Goal: Task Accomplishment & Management: Use online tool/utility

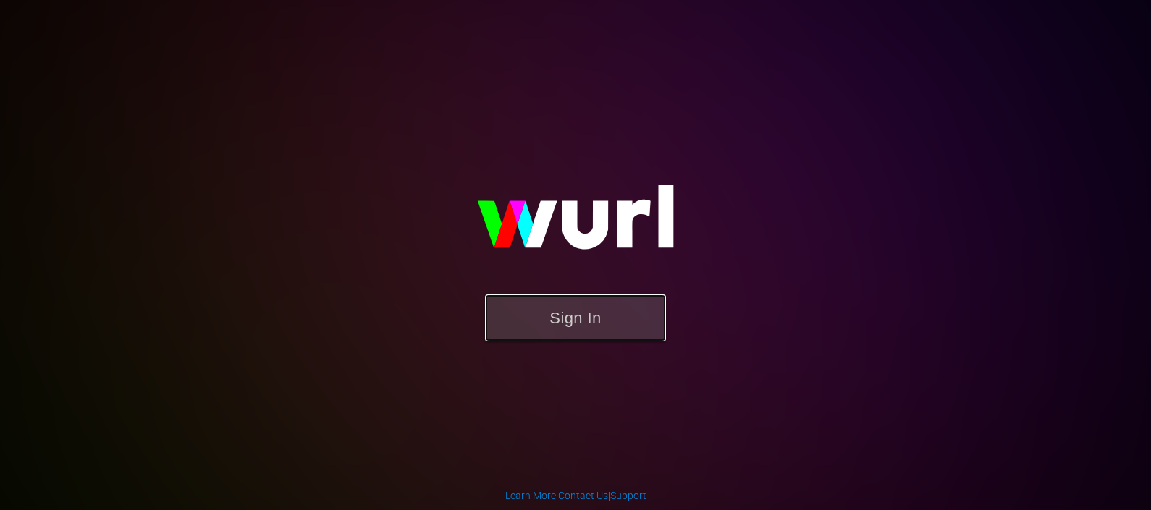
click at [619, 300] on button "Sign In" at bounding box center [575, 318] width 181 height 47
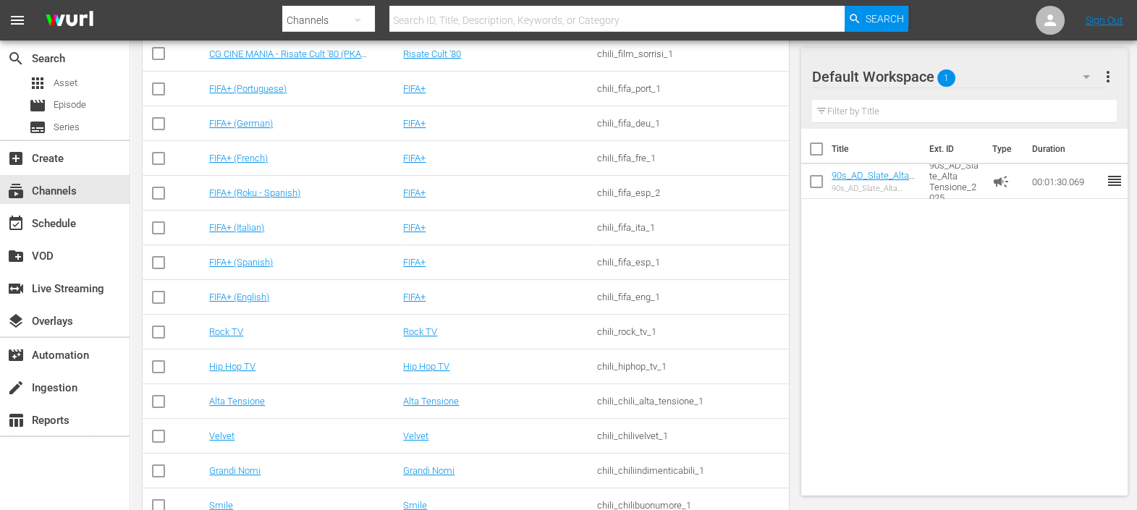
scroll to position [337, 0]
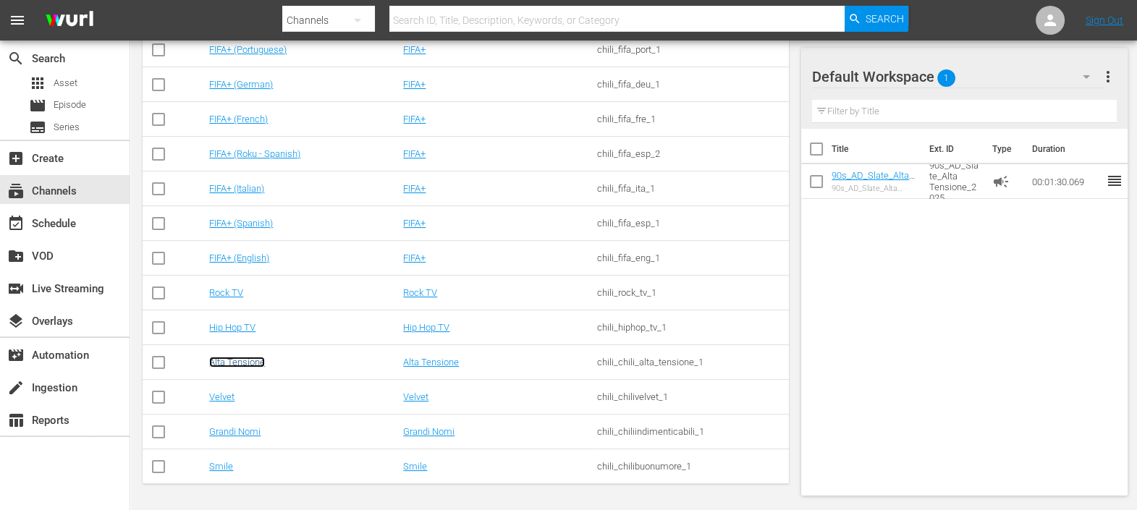
click at [232, 362] on link "Alta Tensione" at bounding box center [237, 362] width 56 height 11
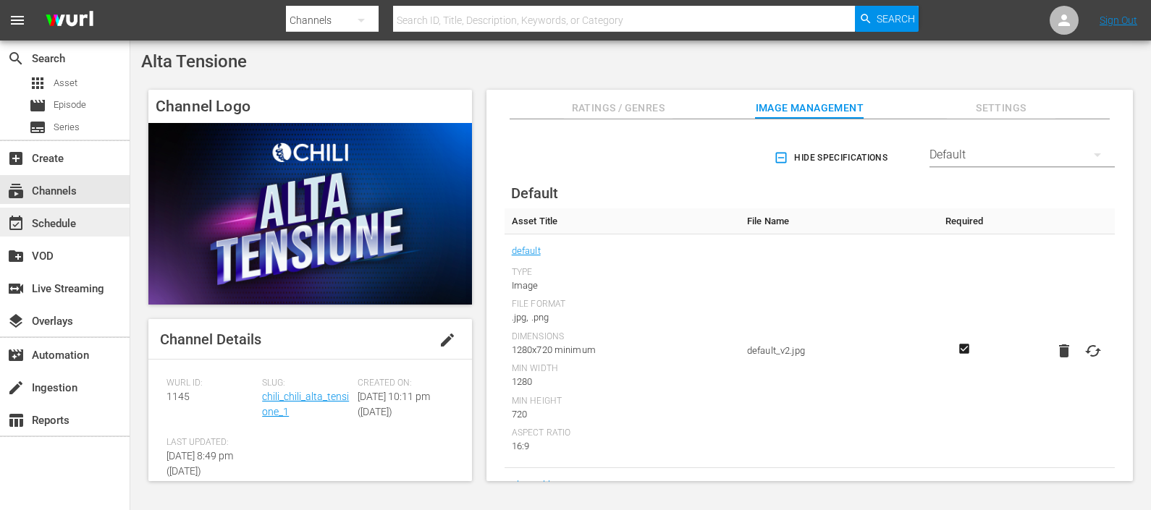
click at [76, 226] on div "event_available Schedule" at bounding box center [40, 221] width 81 height 13
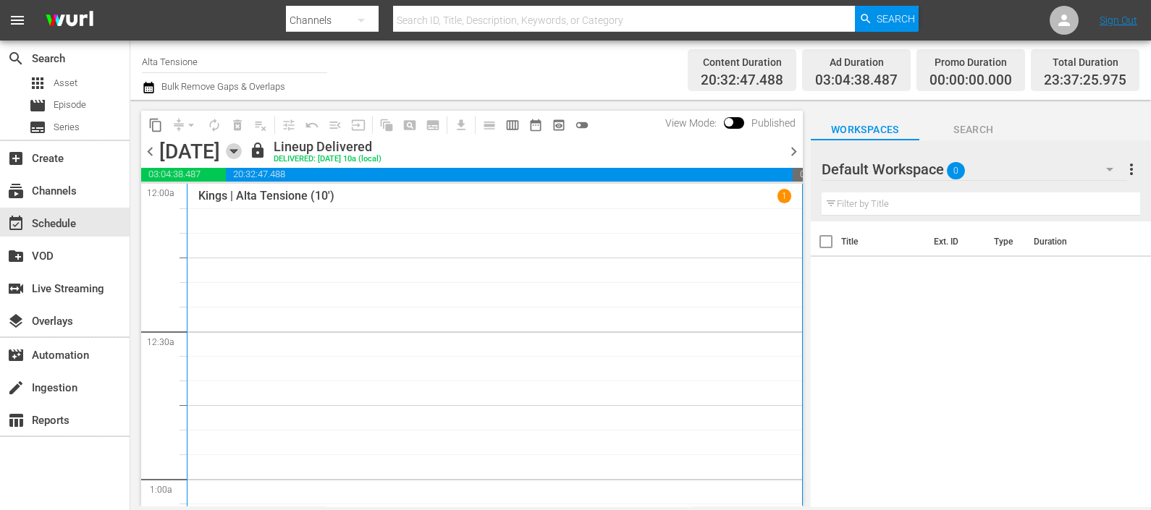
click at [242, 148] on icon "button" at bounding box center [234, 151] width 16 height 16
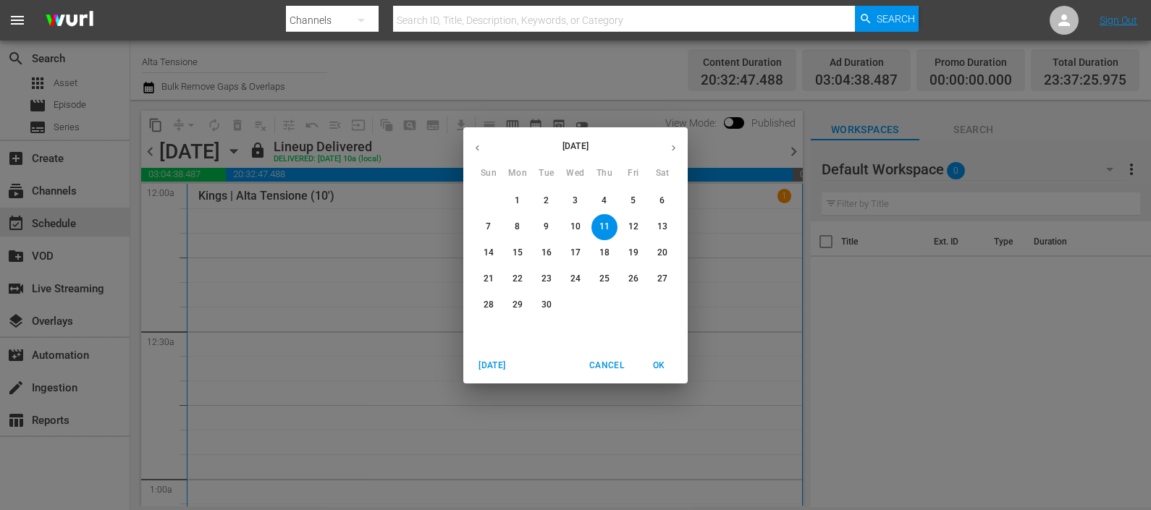
click at [492, 276] on p "21" at bounding box center [488, 279] width 10 height 12
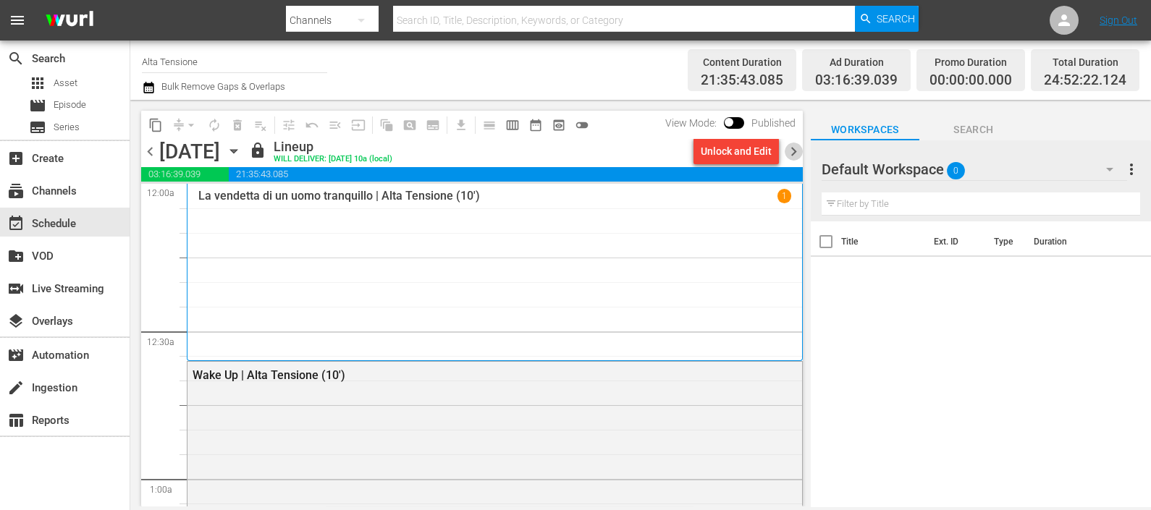
click at [792, 148] on span "chevron_right" at bounding box center [794, 152] width 18 height 18
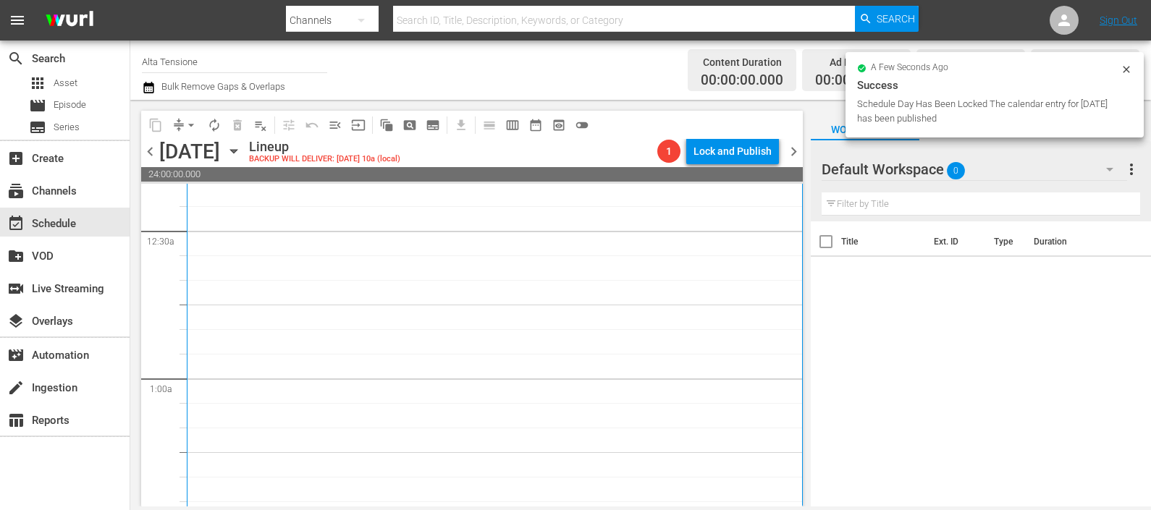
scroll to position [90, 0]
click at [1093, 167] on button "button" at bounding box center [1109, 169] width 35 height 35
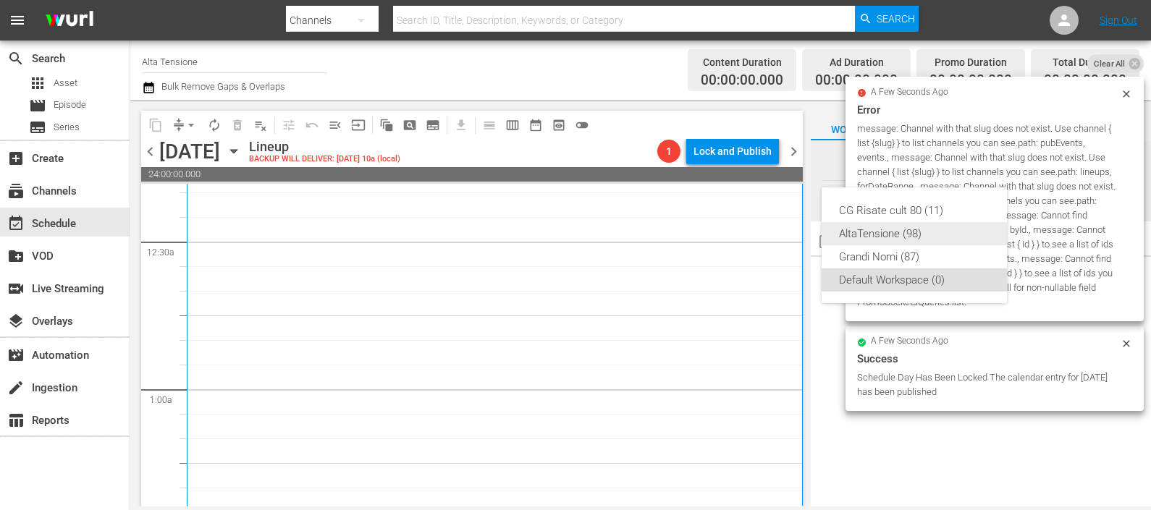
click at [959, 232] on div "AltaTensione (98)" at bounding box center [914, 233] width 151 height 23
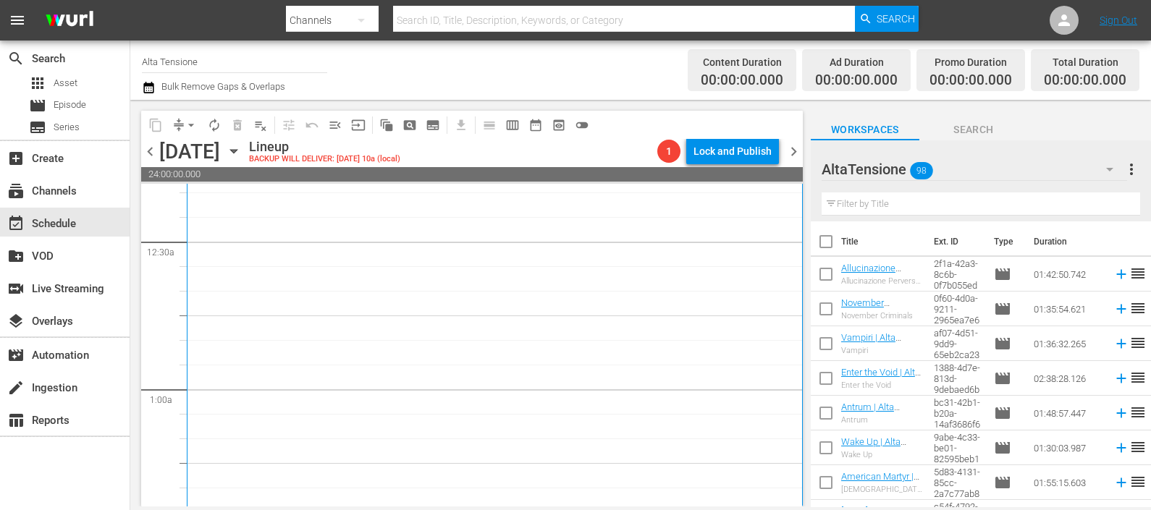
click at [956, 209] on input "text" at bounding box center [980, 204] width 318 height 23
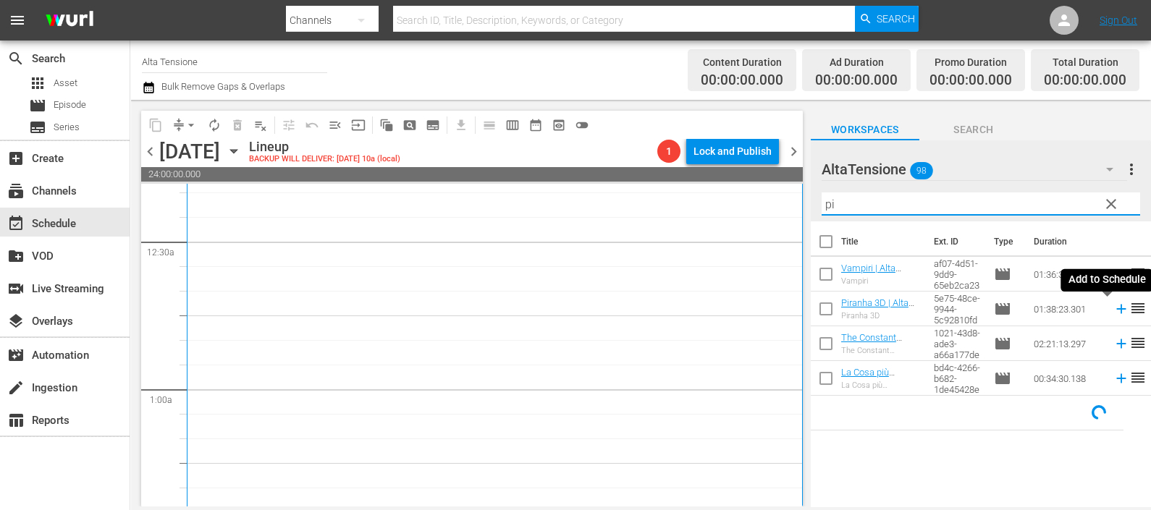
click at [1113, 307] on icon at bounding box center [1121, 309] width 16 height 16
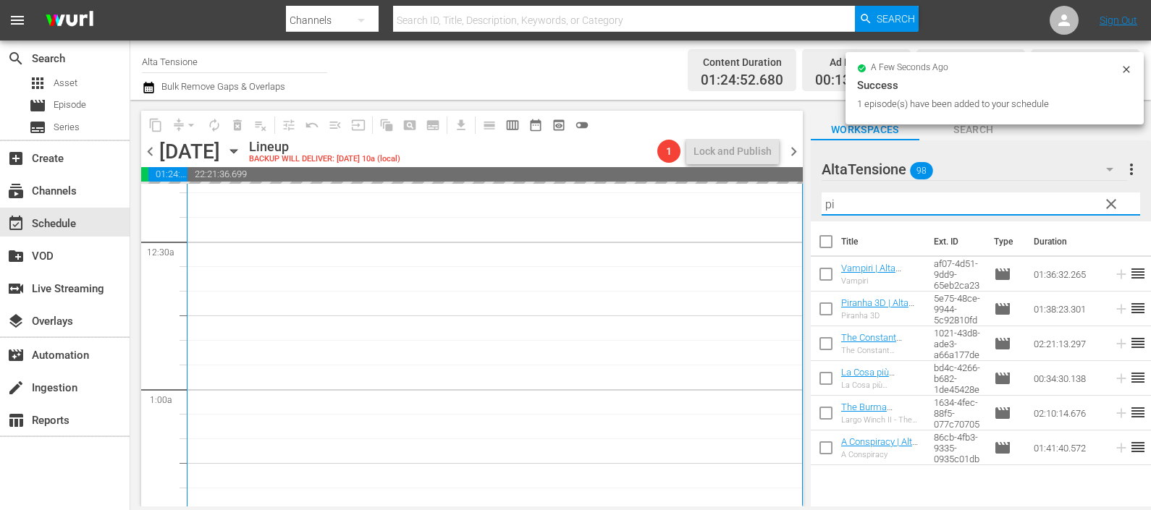
drag, startPoint x: 867, startPoint y: 206, endPoint x: 781, endPoint y: 211, distance: 86.3
click at [781, 211] on div "content_copy compress arrow_drop_down autorenew_outlined delete_forever_outline…" at bounding box center [640, 303] width 1021 height 407
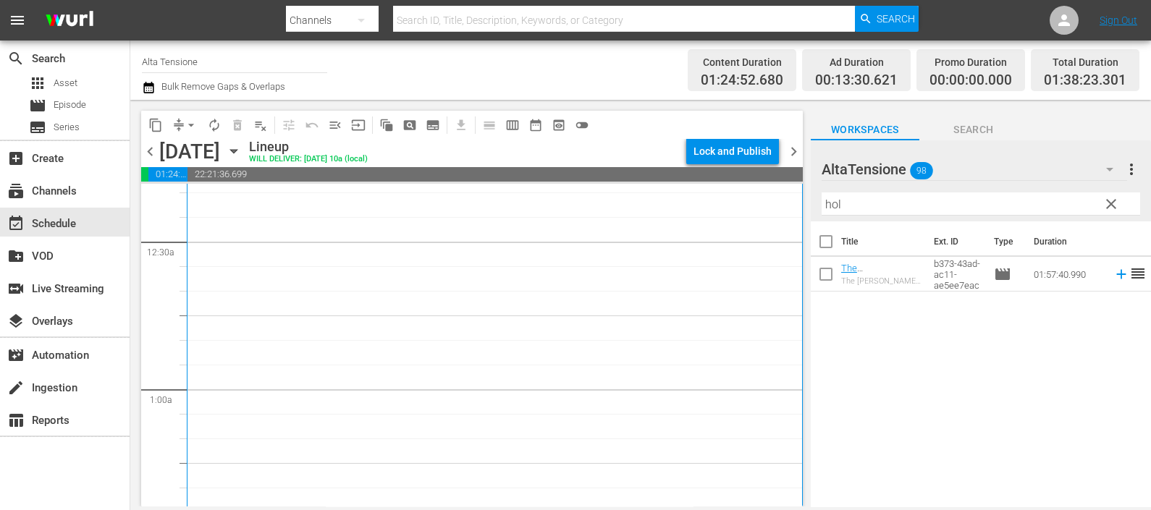
click at [1116, 275] on icon at bounding box center [1120, 274] width 9 height 9
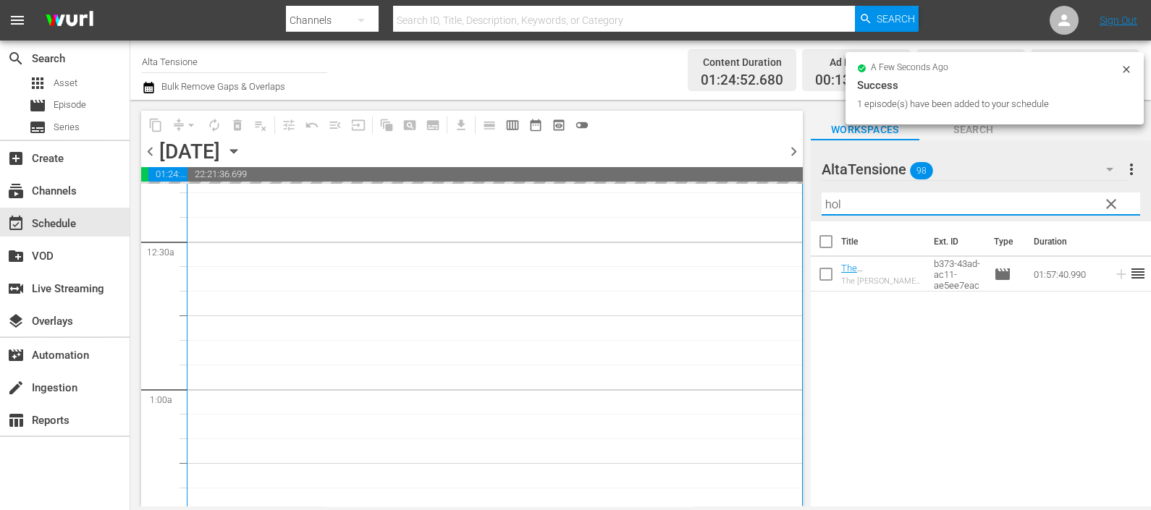
drag, startPoint x: 913, startPoint y: 204, endPoint x: 787, endPoint y: 206, distance: 126.7
click at [787, 206] on div "content_copy compress arrow_drop_down autorenew_outlined delete_forever_outline…" at bounding box center [640, 303] width 1021 height 407
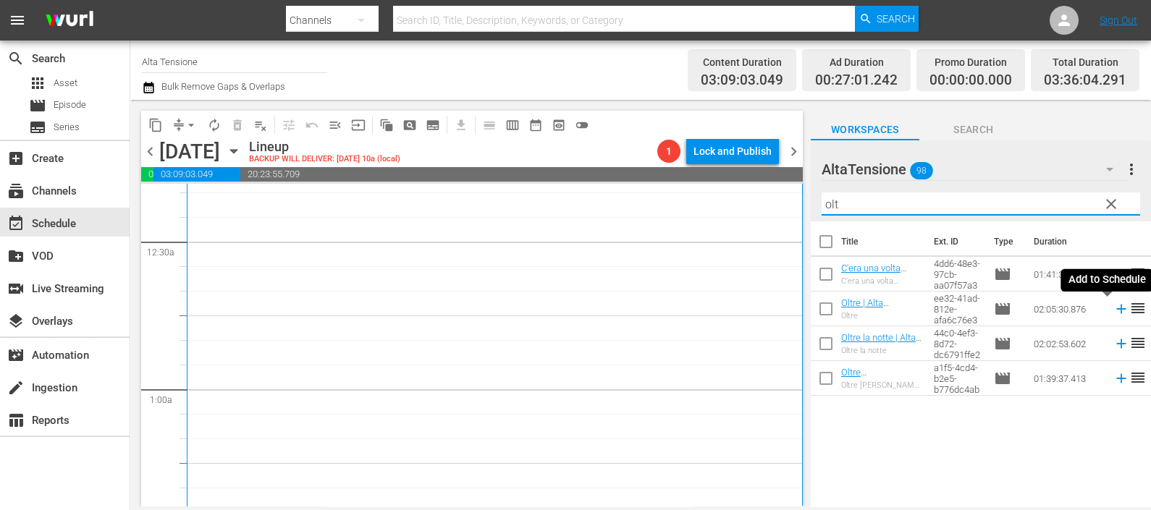
click at [1113, 307] on icon at bounding box center [1121, 309] width 16 height 16
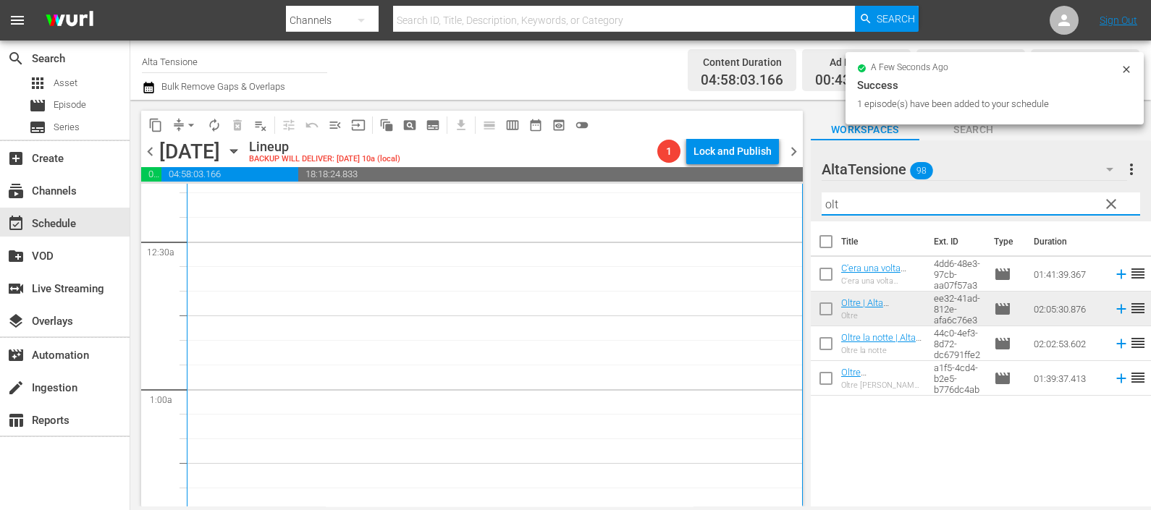
drag, startPoint x: 842, startPoint y: 206, endPoint x: 795, endPoint y: 200, distance: 47.4
click at [803, 206] on div "content_copy compress arrow_drop_down autorenew_outlined delete_forever_outline…" at bounding box center [640, 303] width 1021 height 407
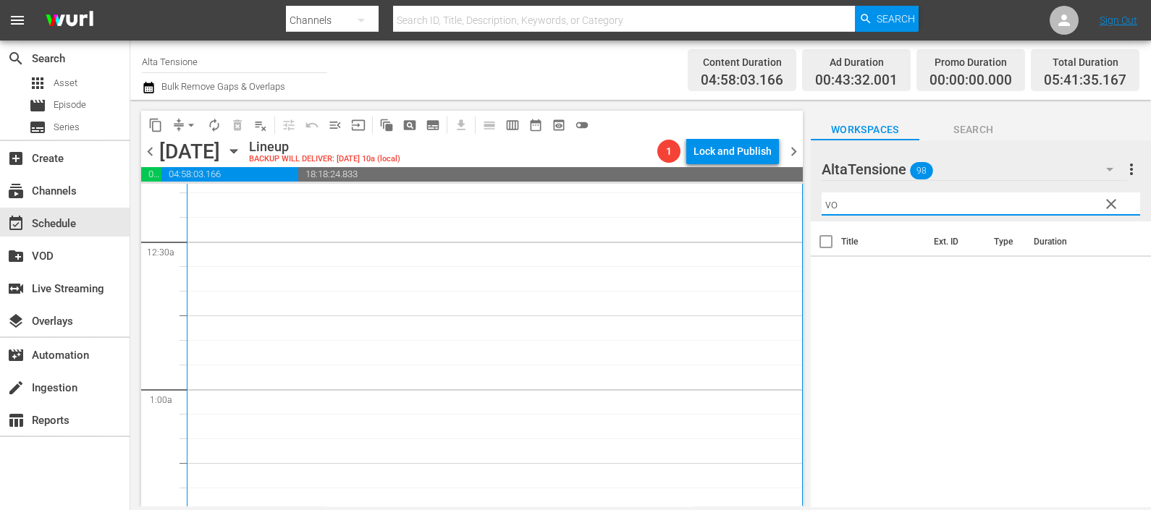
type input "v"
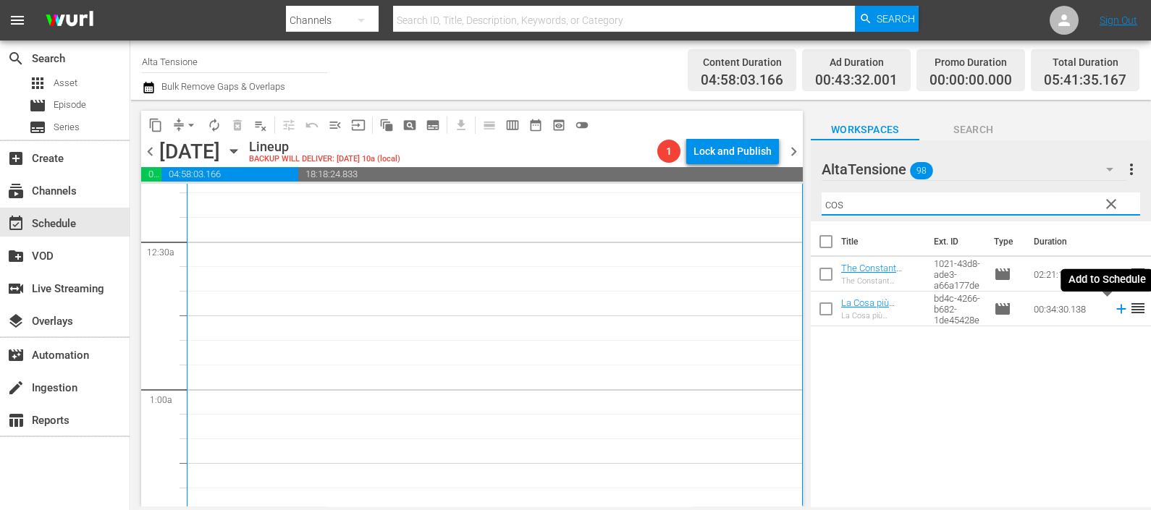
click at [1113, 305] on icon at bounding box center [1121, 309] width 16 height 16
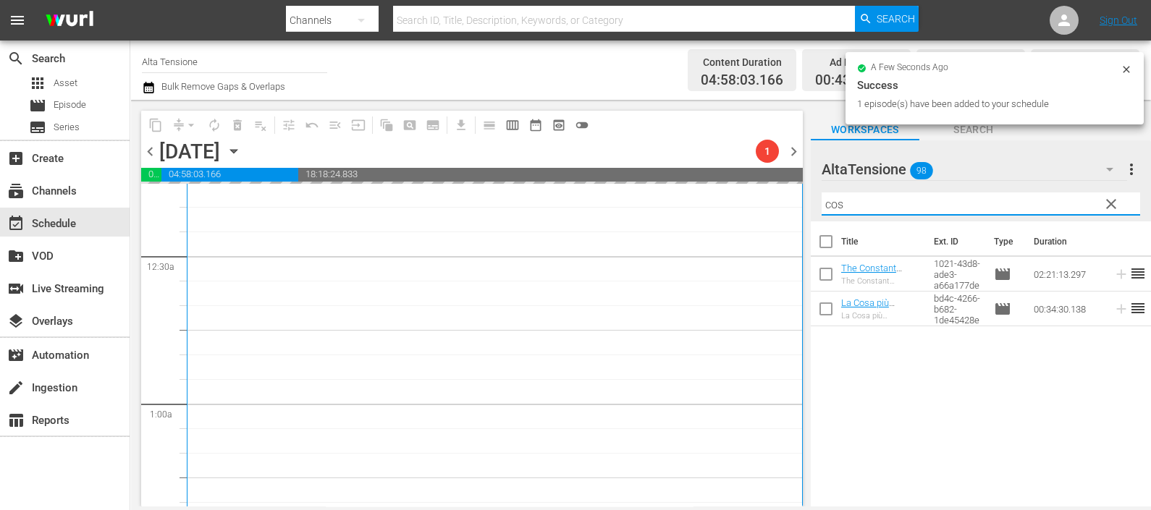
drag, startPoint x: 892, startPoint y: 203, endPoint x: 792, endPoint y: 195, distance: 100.9
click at [792, 195] on div "content_copy compress arrow_drop_down autorenew_outlined delete_forever_outline…" at bounding box center [640, 303] width 1021 height 407
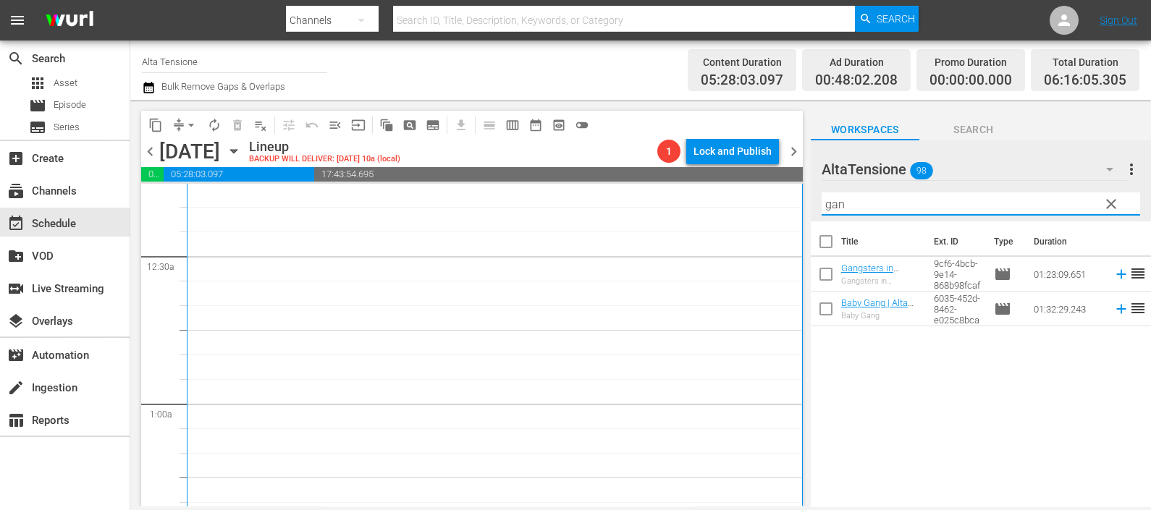
click at [1113, 276] on icon at bounding box center [1121, 274] width 16 height 16
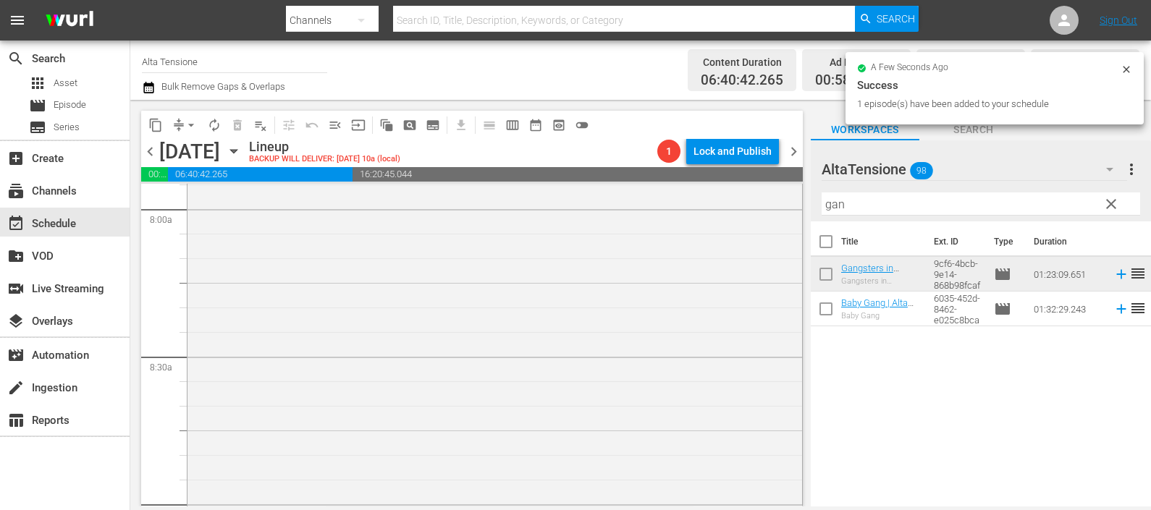
scroll to position [2699, 0]
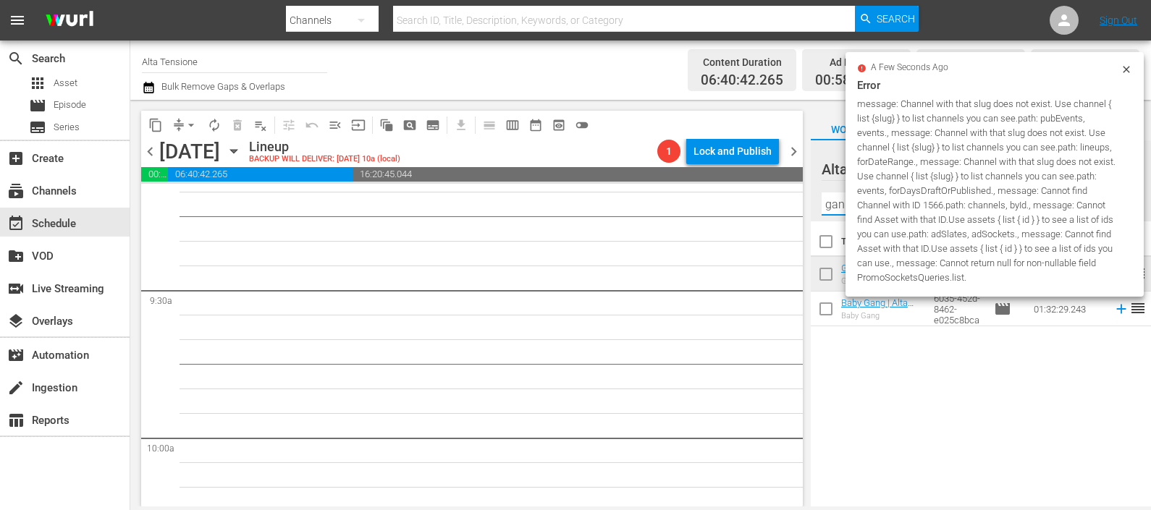
drag, startPoint x: 840, startPoint y: 202, endPoint x: 803, endPoint y: 206, distance: 36.4
click at [806, 202] on div "content_copy compress arrow_drop_down autorenew_outlined delete_forever_outline…" at bounding box center [640, 303] width 1021 height 407
type input "n"
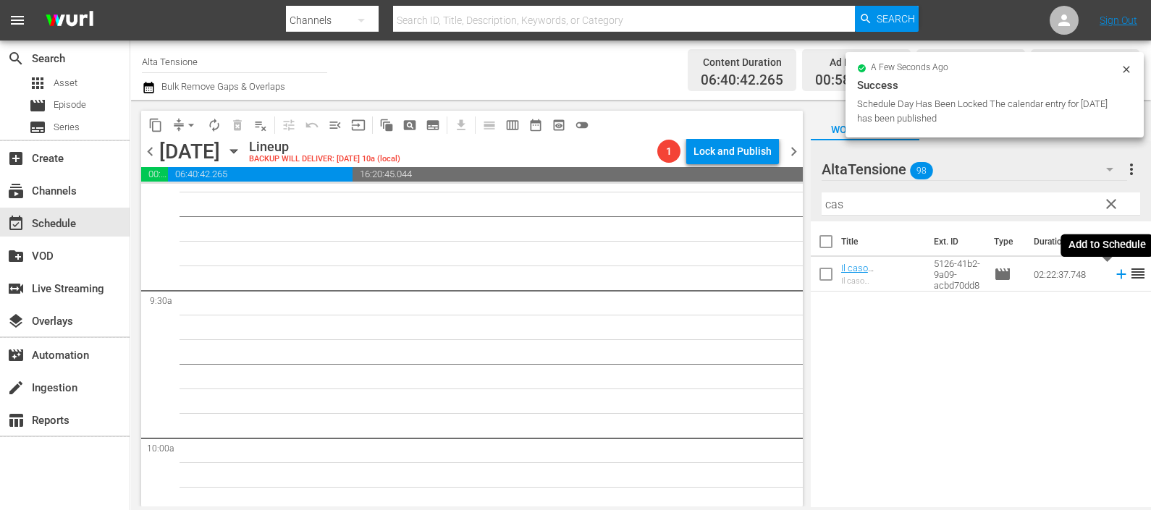
click at [1113, 276] on icon at bounding box center [1121, 274] width 16 height 16
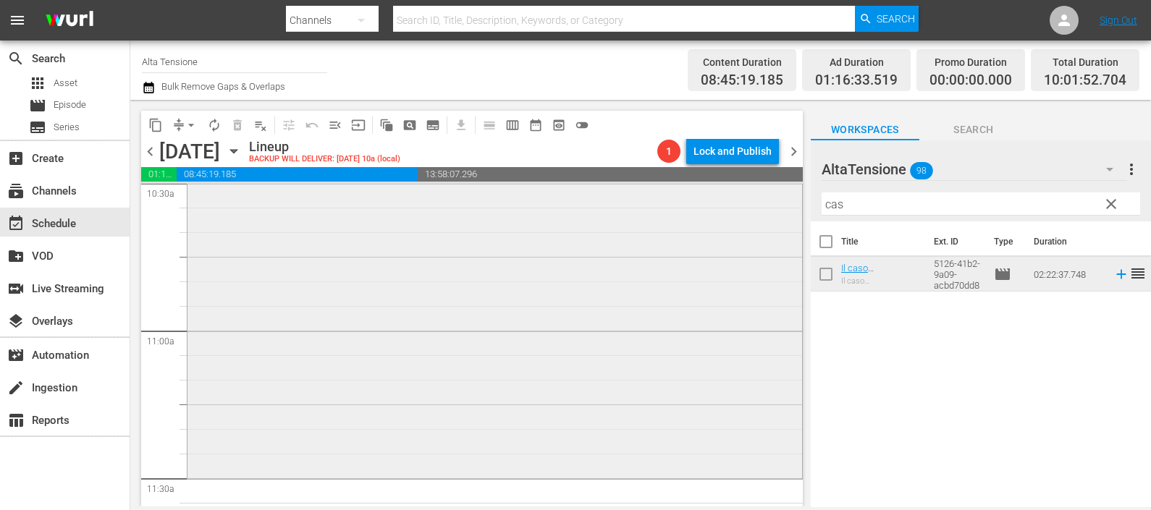
scroll to position [3242, 0]
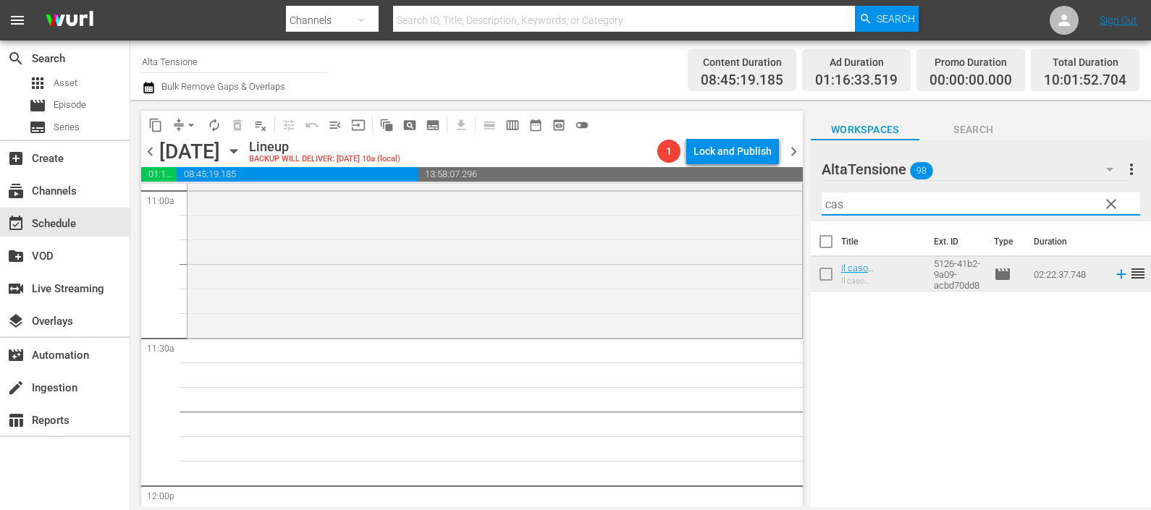
drag, startPoint x: 863, startPoint y: 200, endPoint x: 809, endPoint y: 195, distance: 53.7
click at [809, 195] on div "content_copy compress arrow_drop_down autorenew_outlined delete_forever_outline…" at bounding box center [640, 303] width 1021 height 407
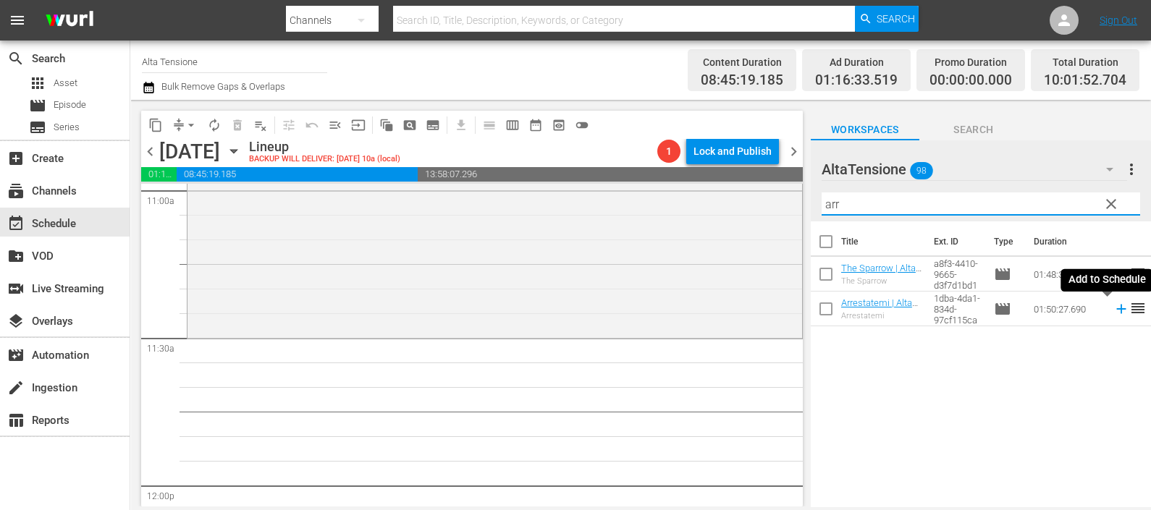
click at [1113, 308] on icon at bounding box center [1121, 309] width 16 height 16
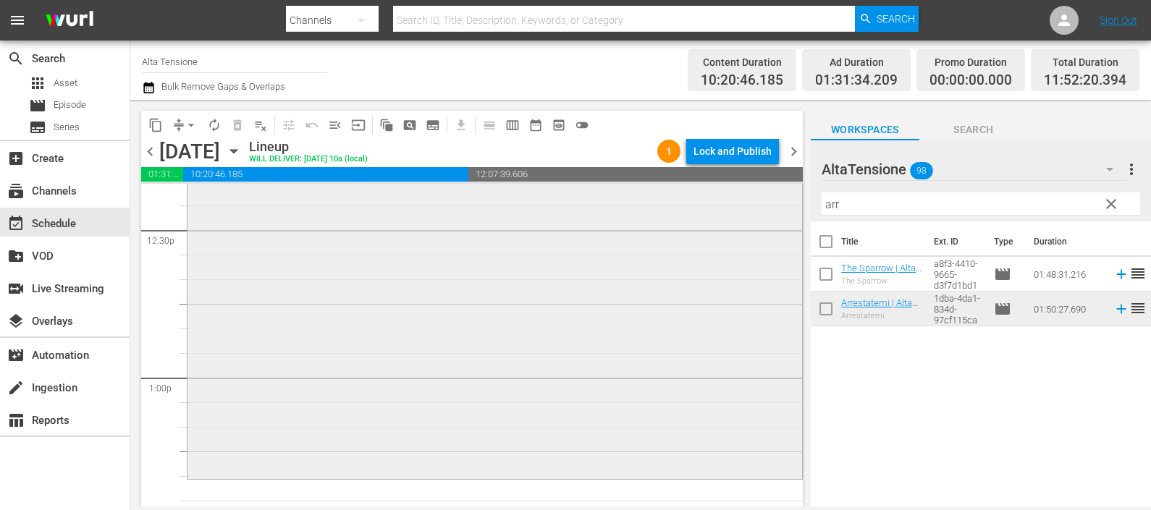
scroll to position [3694, 0]
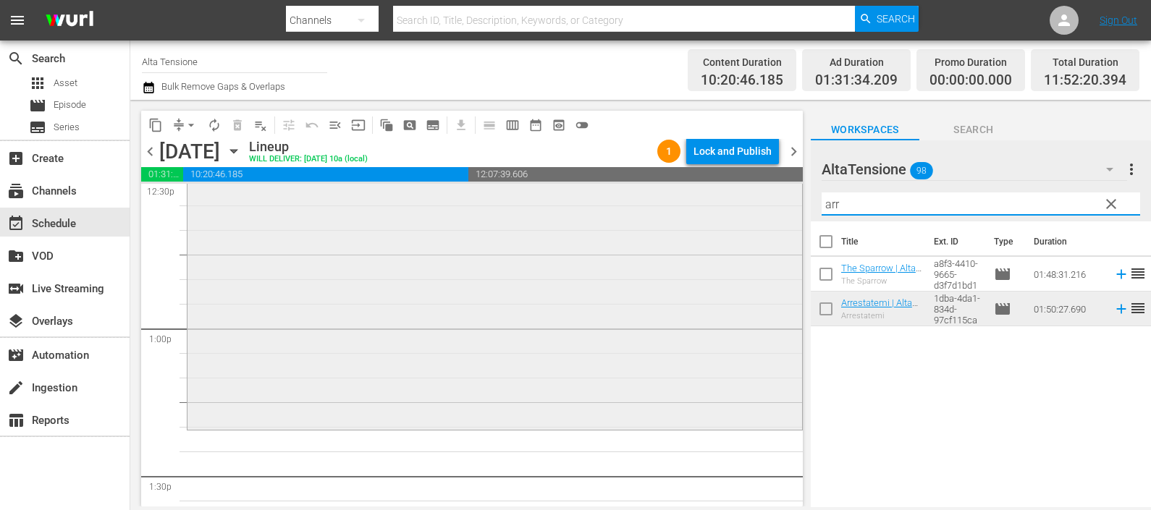
drag, startPoint x: 858, startPoint y: 200, endPoint x: 772, endPoint y: 194, distance: 86.3
click at [772, 194] on div "content_copy compress arrow_drop_down autorenew_outlined delete_forever_outline…" at bounding box center [640, 303] width 1021 height 407
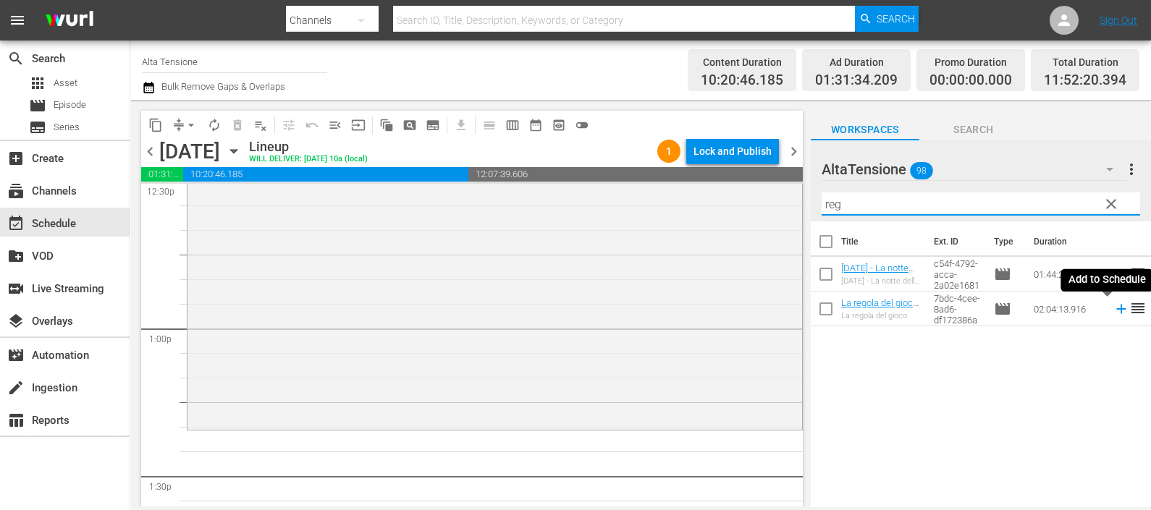
click at [1116, 308] on icon at bounding box center [1120, 309] width 9 height 9
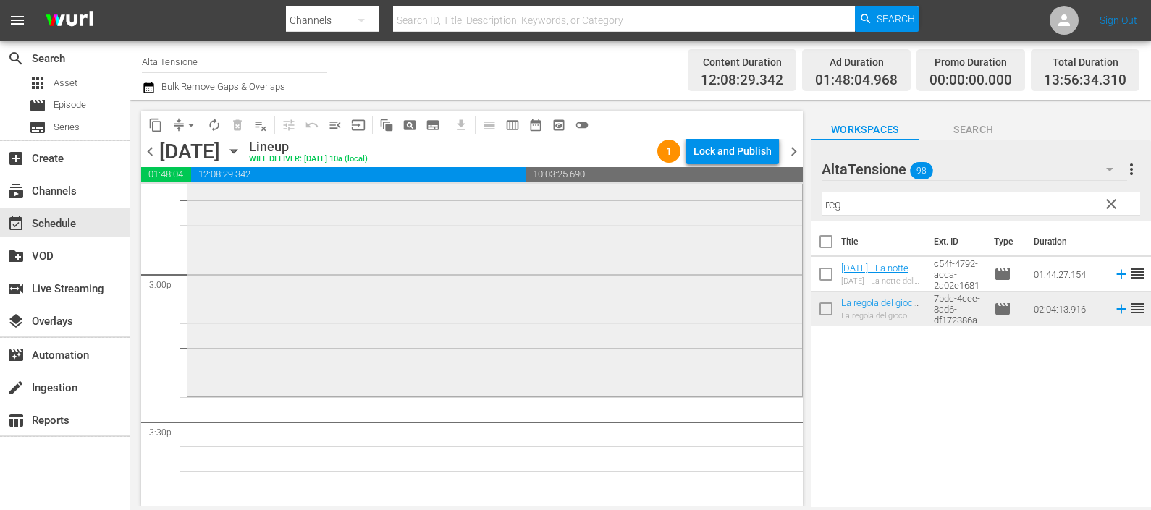
scroll to position [4599, 0]
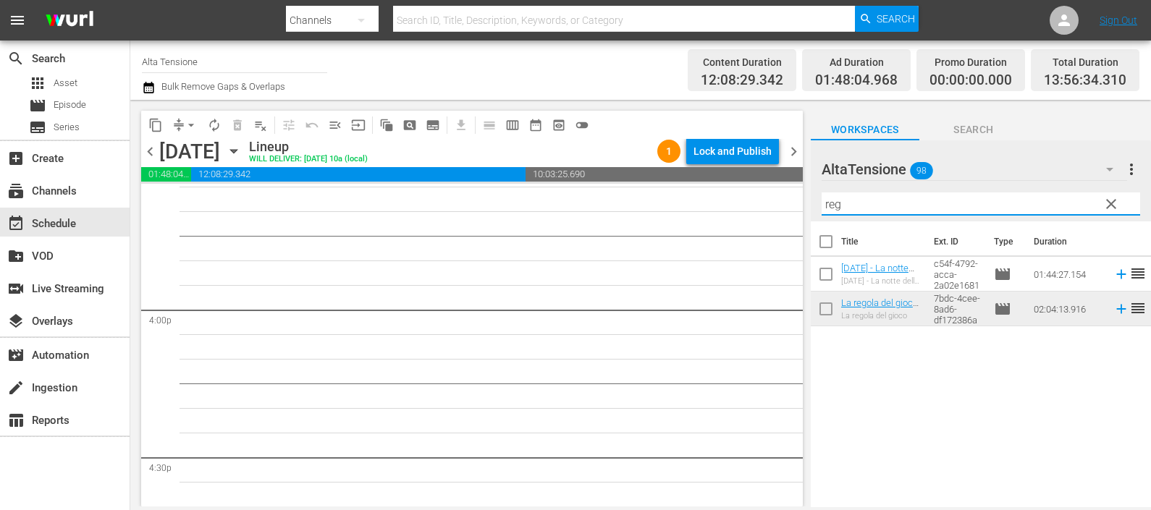
drag, startPoint x: 790, startPoint y: 212, endPoint x: 769, endPoint y: 195, distance: 27.4
click at [773, 212] on div "content_copy compress arrow_drop_down autorenew_outlined delete_forever_outline…" at bounding box center [640, 303] width 1021 height 407
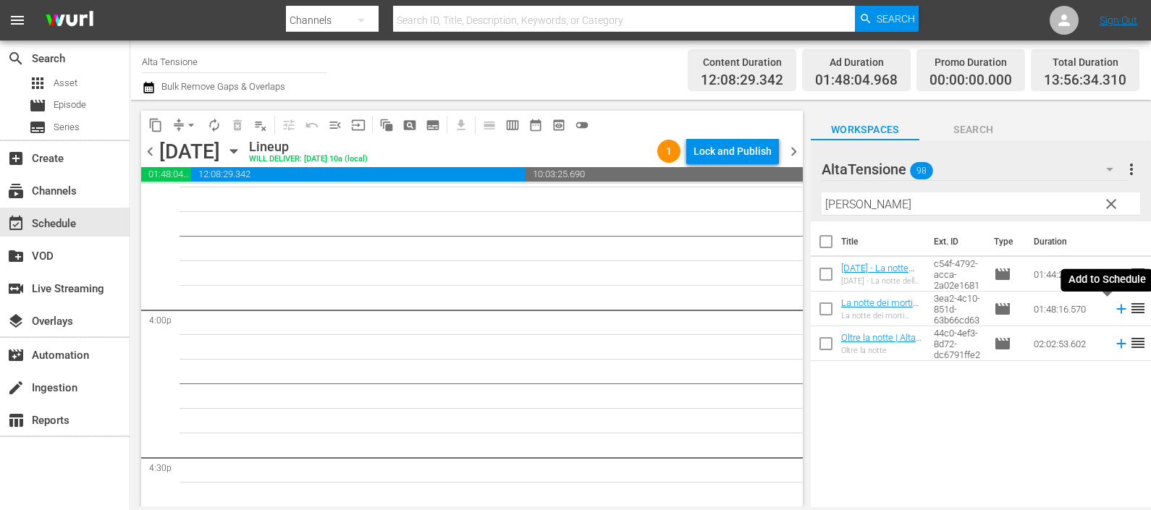
drag, startPoint x: 1102, startPoint y: 308, endPoint x: 1091, endPoint y: 309, distance: 10.2
click at [1113, 308] on icon at bounding box center [1121, 309] width 16 height 16
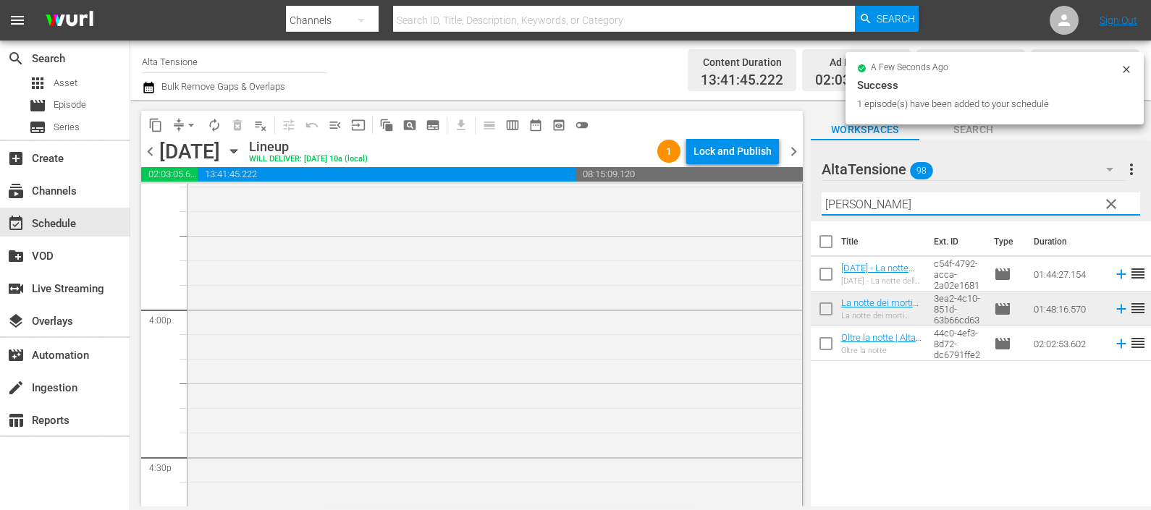
drag, startPoint x: 867, startPoint y: 203, endPoint x: 813, endPoint y: 203, distance: 54.3
click at [814, 203] on div "AltaTensione 98 AltaTensione more_vert clear Filter by Title [PERSON_NAME]" at bounding box center [981, 180] width 340 height 81
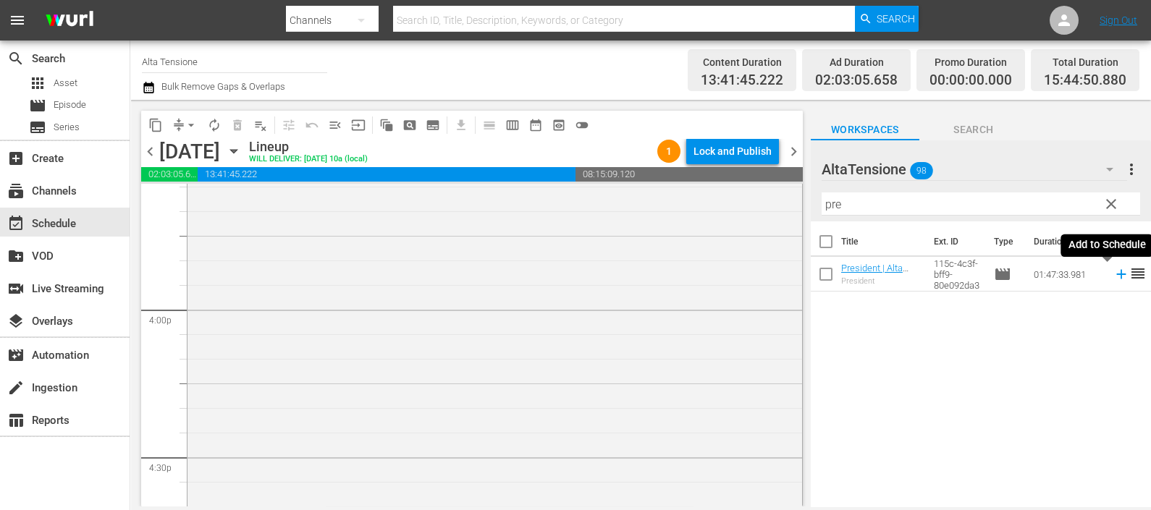
click at [1113, 278] on icon at bounding box center [1121, 274] width 16 height 16
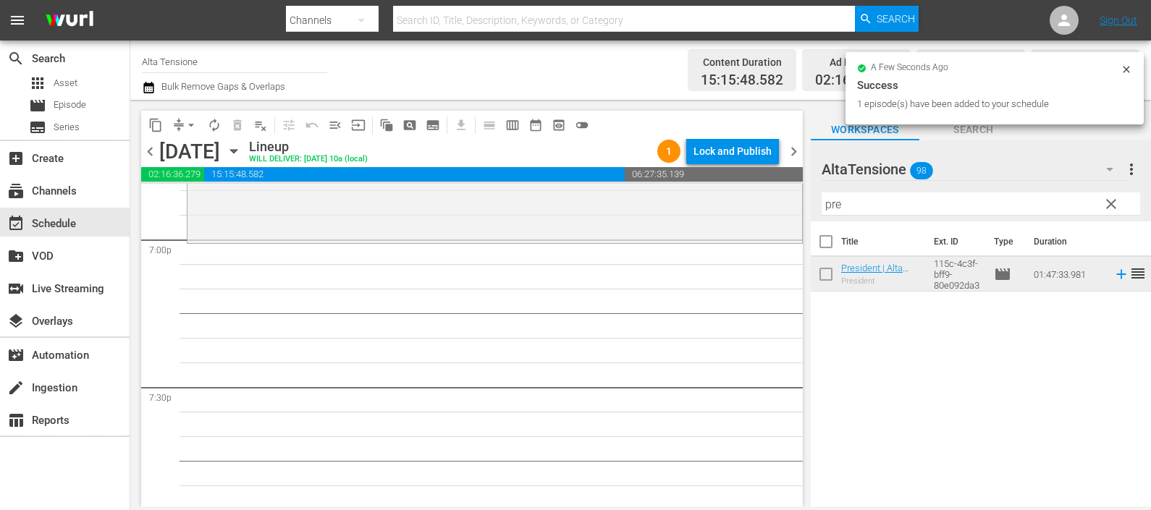
scroll to position [5594, 0]
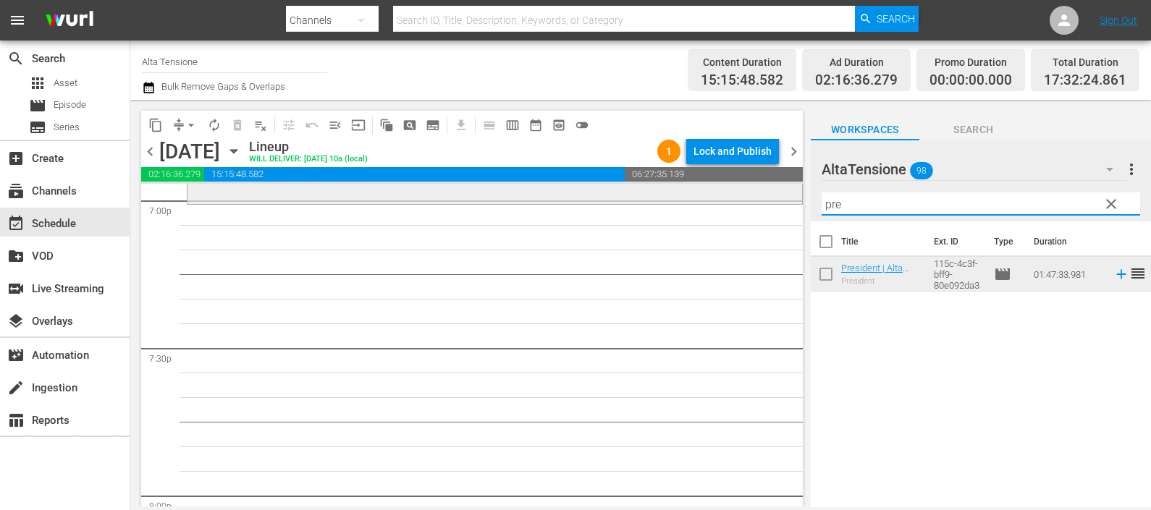
drag, startPoint x: 912, startPoint y: 196, endPoint x: 782, endPoint y: 185, distance: 130.1
click at [782, 190] on div "content_copy compress arrow_drop_down autorenew_outlined delete_forever_outline…" at bounding box center [640, 303] width 1021 height 407
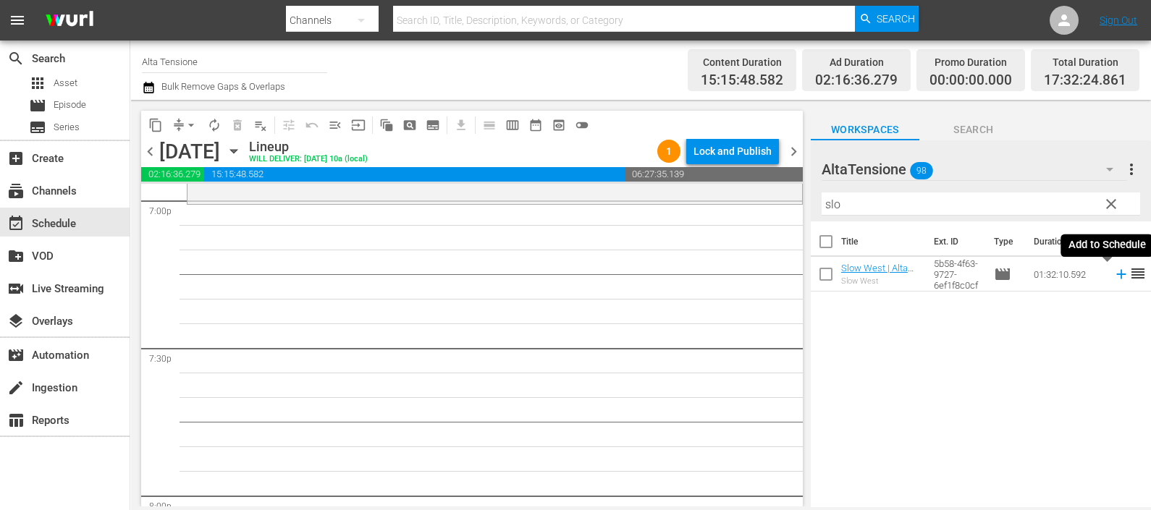
click at [1113, 274] on icon at bounding box center [1121, 274] width 16 height 16
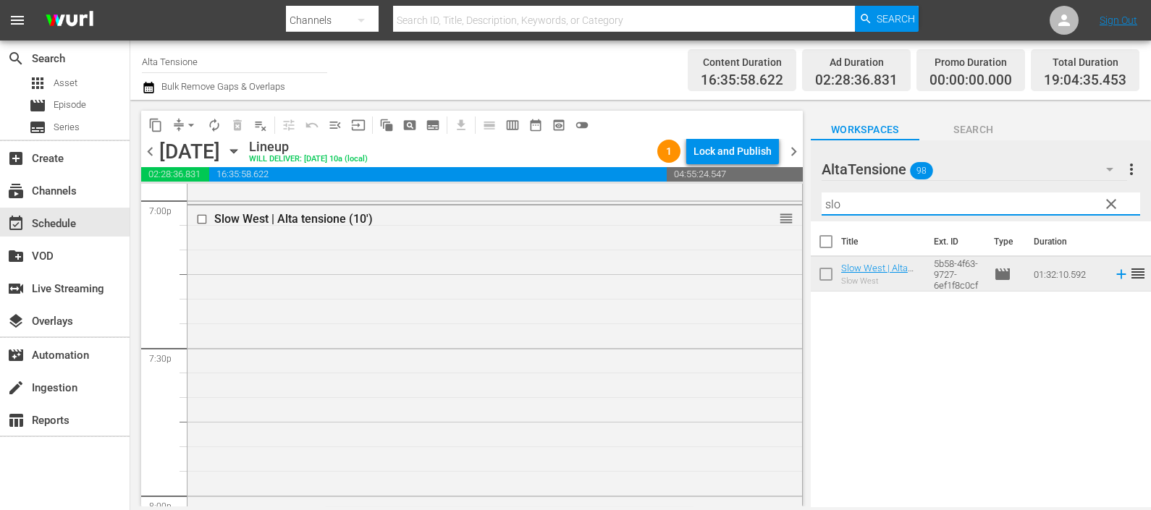
drag, startPoint x: 882, startPoint y: 206, endPoint x: 803, endPoint y: 191, distance: 80.3
click at [803, 191] on div "content_copy compress arrow_drop_down autorenew_outlined delete_forever_outline…" at bounding box center [640, 303] width 1021 height 407
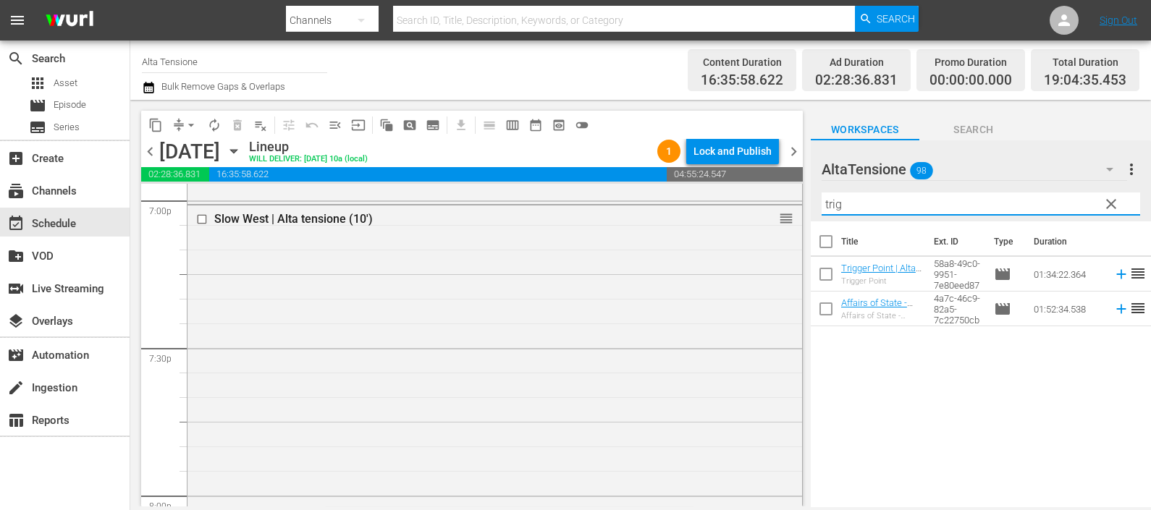
click at [1116, 273] on icon at bounding box center [1120, 274] width 9 height 9
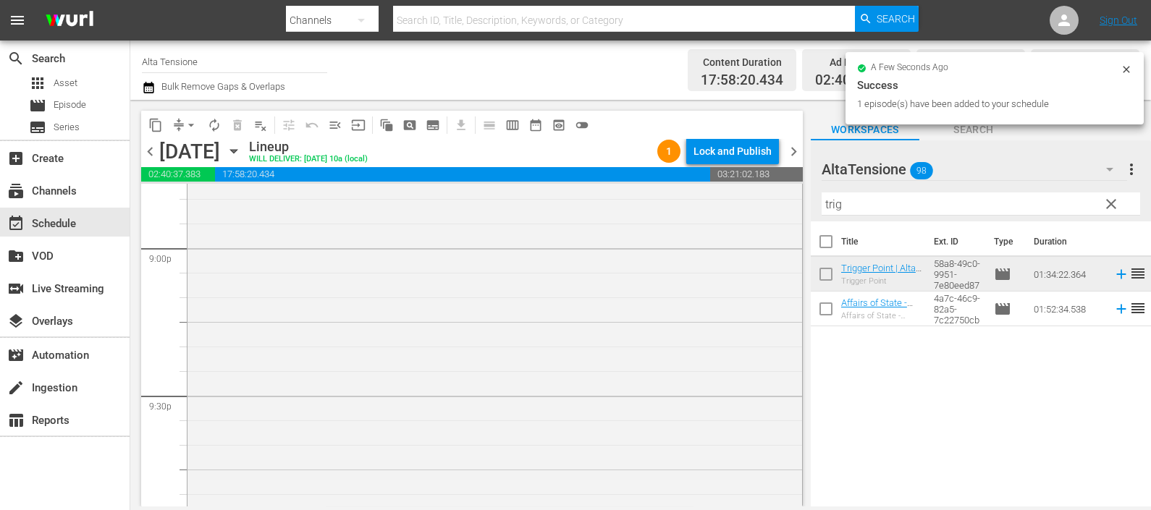
scroll to position [6499, 0]
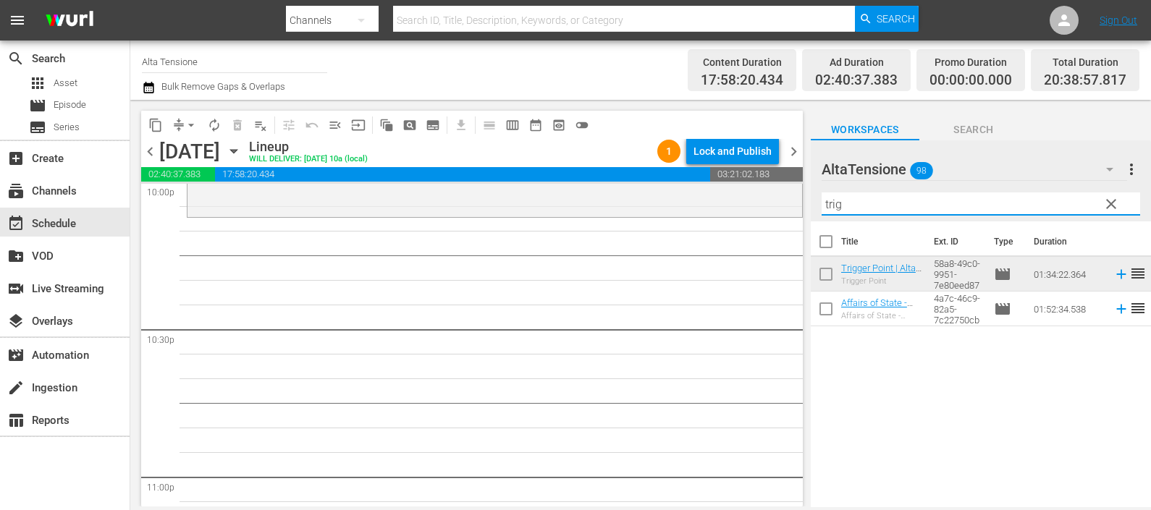
drag, startPoint x: 904, startPoint y: 211, endPoint x: 793, endPoint y: 205, distance: 111.7
click at [777, 203] on div "content_copy compress arrow_drop_down autorenew_outlined delete_forever_outline…" at bounding box center [640, 303] width 1021 height 407
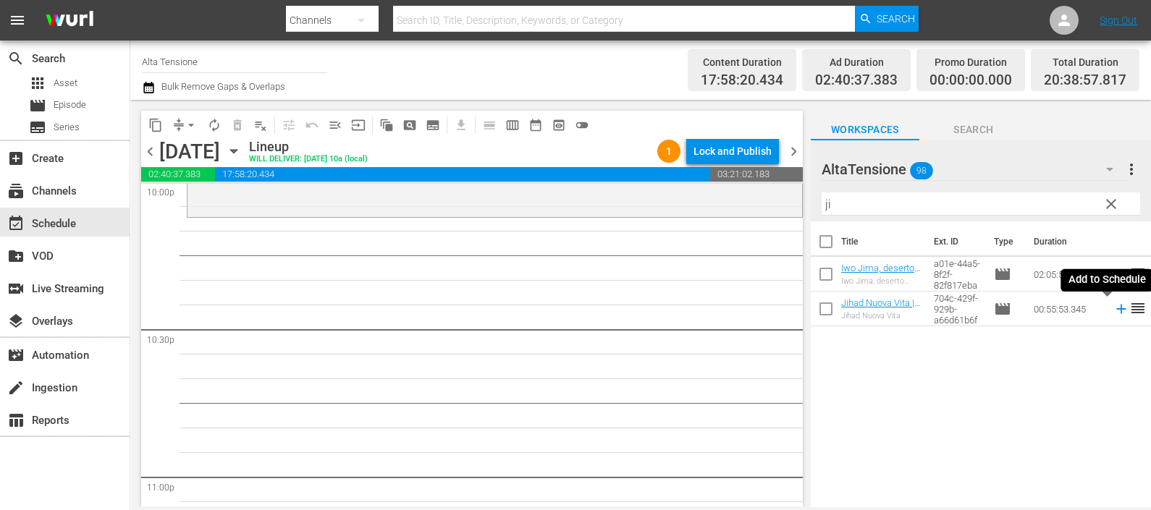
click at [1113, 311] on icon at bounding box center [1121, 309] width 16 height 16
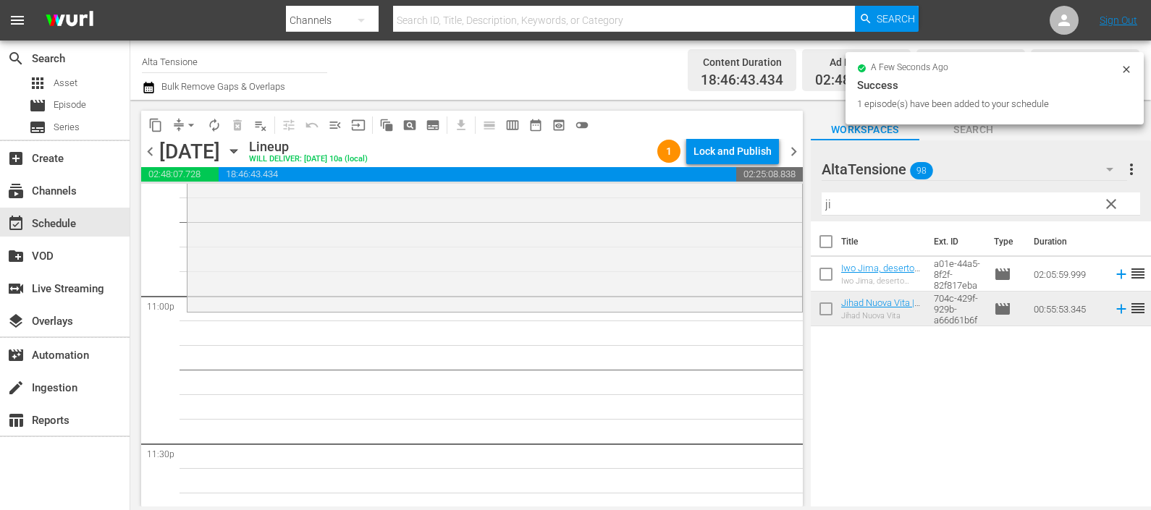
scroll to position [6764, 0]
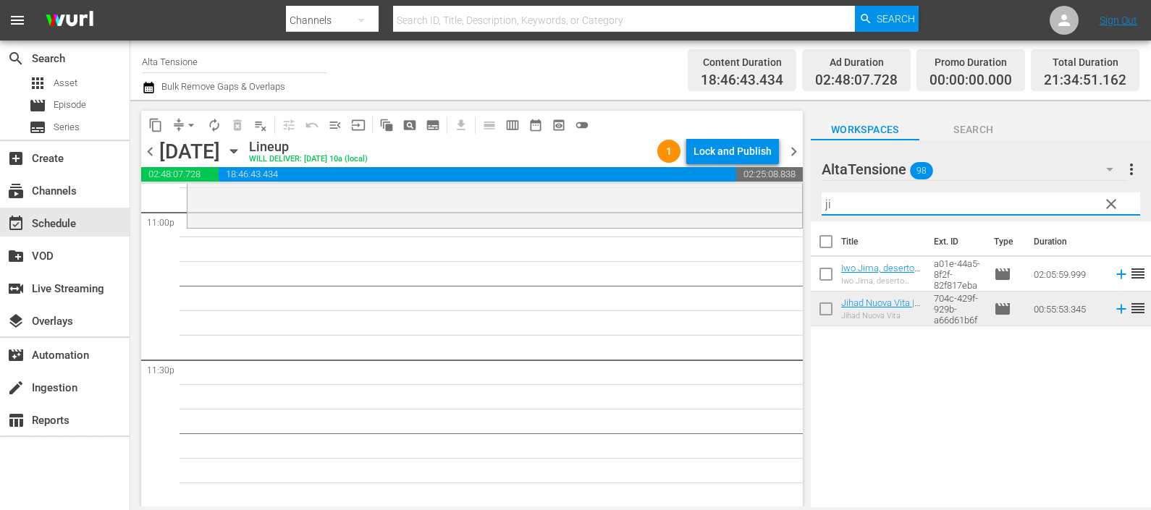
drag, startPoint x: 845, startPoint y: 201, endPoint x: 798, endPoint y: 201, distance: 46.3
click at [798, 201] on div "content_copy compress arrow_drop_down autorenew_outlined delete_forever_outline…" at bounding box center [640, 303] width 1021 height 407
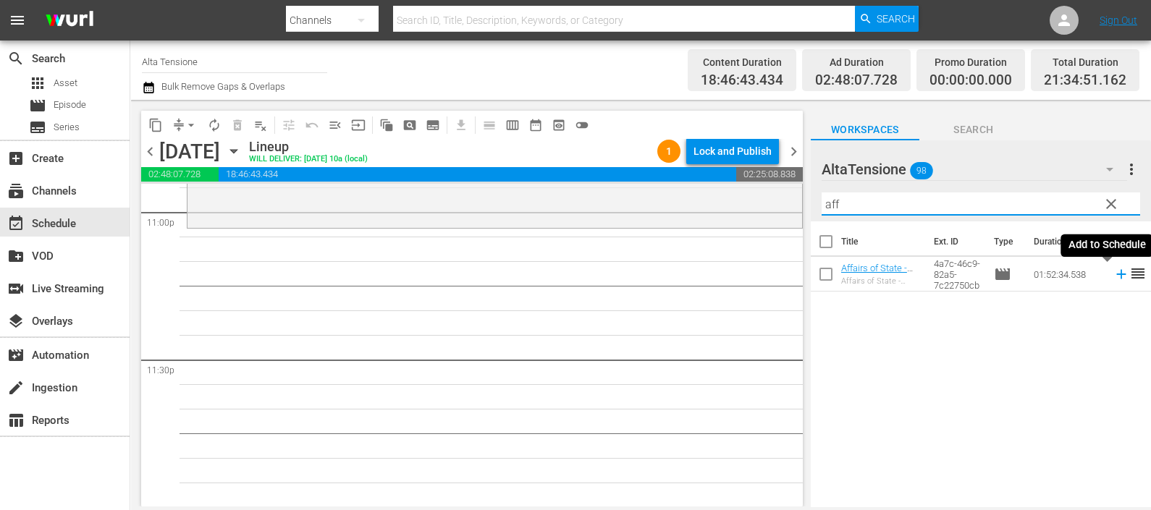
type input "aff"
drag, startPoint x: 1108, startPoint y: 275, endPoint x: 1018, endPoint y: 313, distance: 98.3
click at [1116, 275] on icon at bounding box center [1120, 274] width 9 height 9
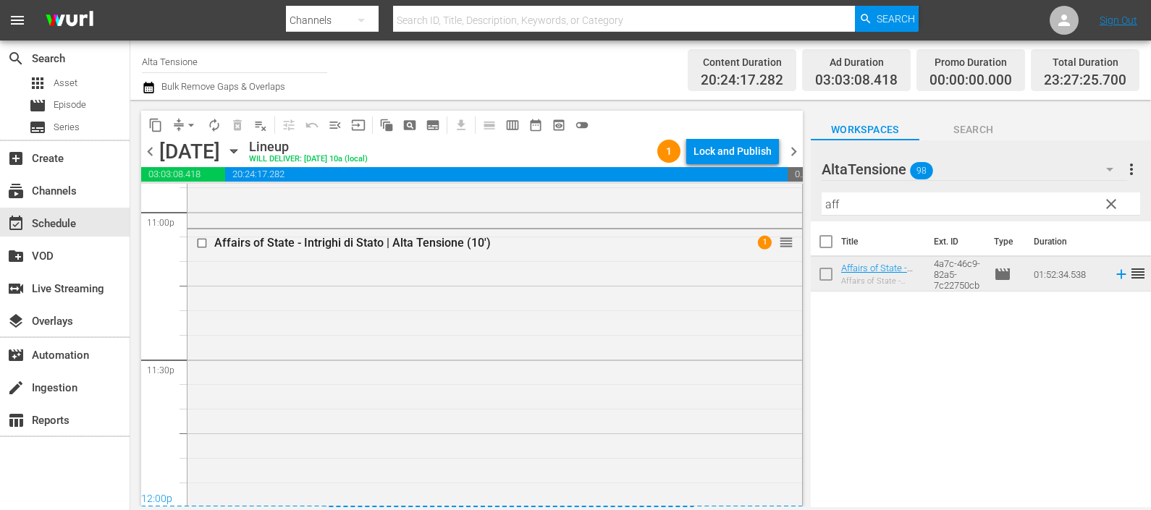
click at [141, 93] on div "Channel Title Alta Tensione Bulk Remove Gaps & Overlaps Content Duration 20:24:…" at bounding box center [640, 70] width 1021 height 59
click at [148, 89] on icon "button" at bounding box center [149, 87] width 14 height 17
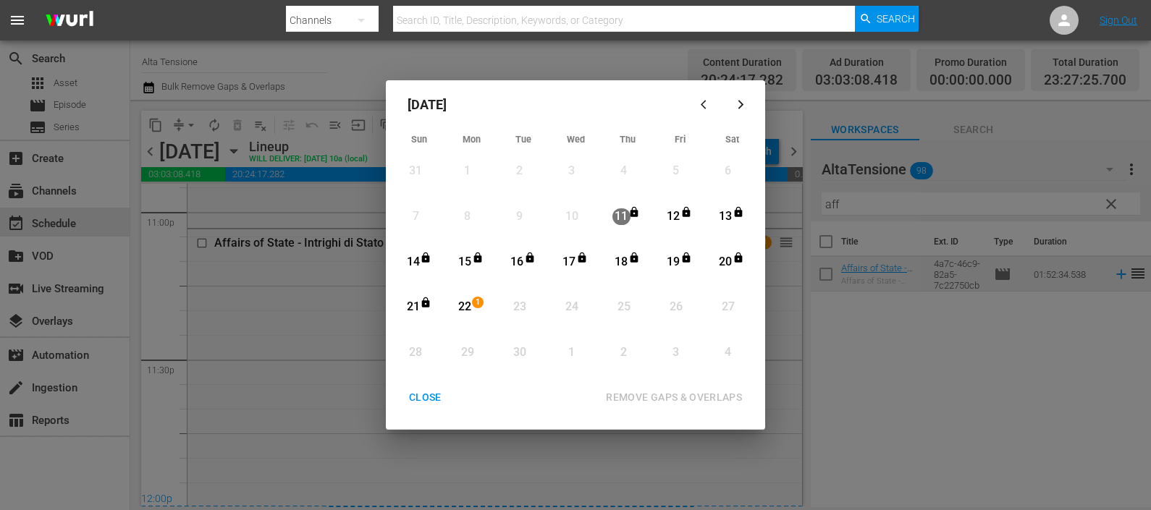
click at [462, 298] on div "22" at bounding box center [465, 307] width 18 height 40
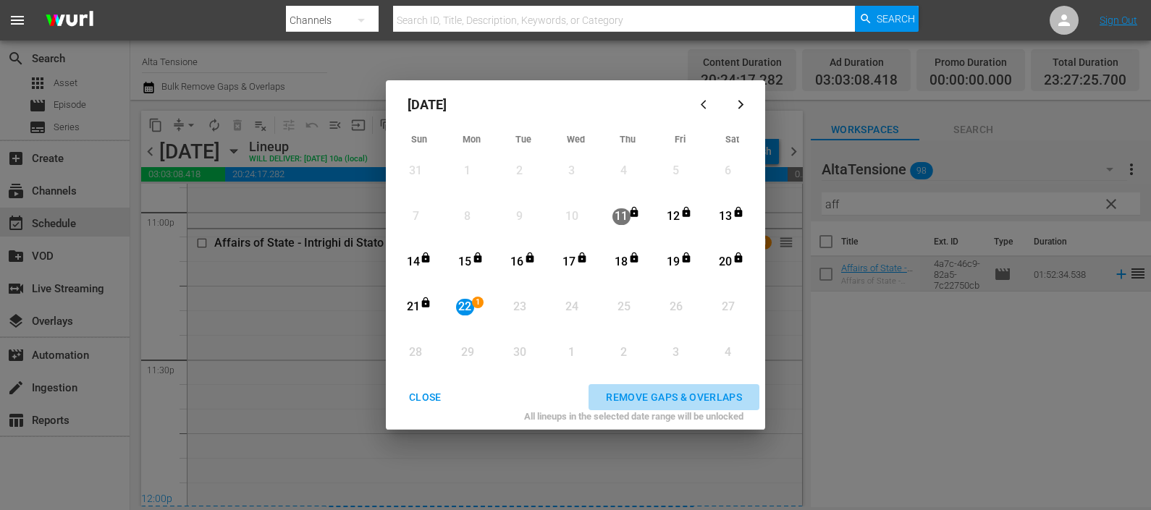
click at [659, 400] on div "REMOVE GAPS & OVERLAPS" at bounding box center [673, 398] width 159 height 18
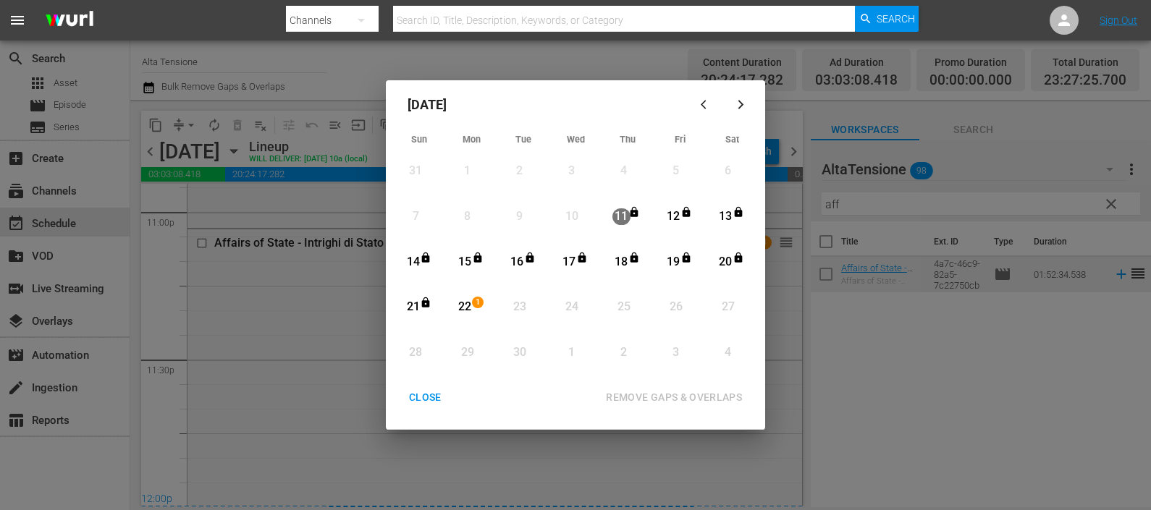
click at [439, 394] on div "CLOSE" at bounding box center [425, 398] width 56 height 18
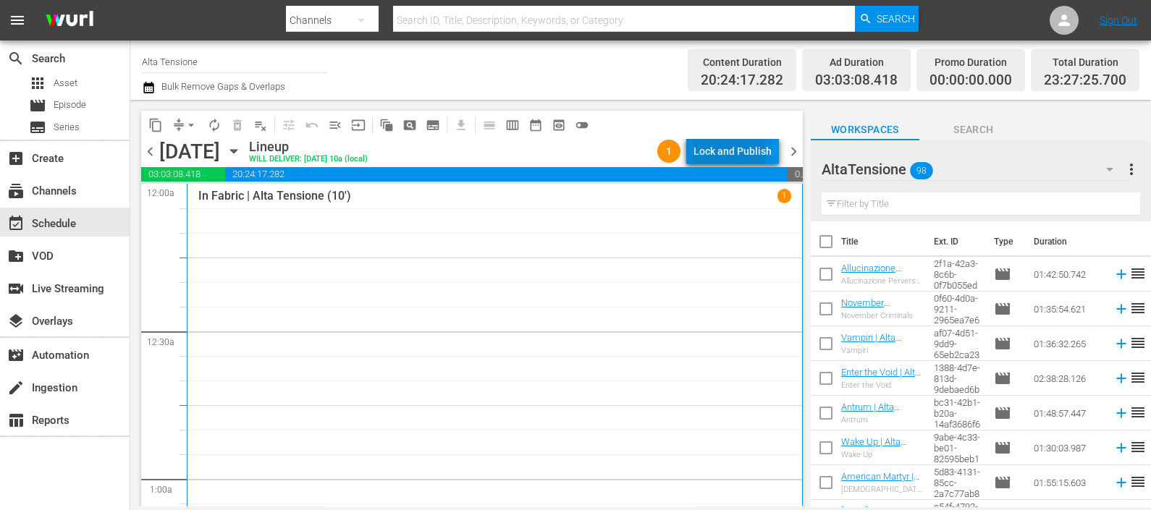
click at [725, 152] on div "Lock and Publish" at bounding box center [732, 151] width 78 height 26
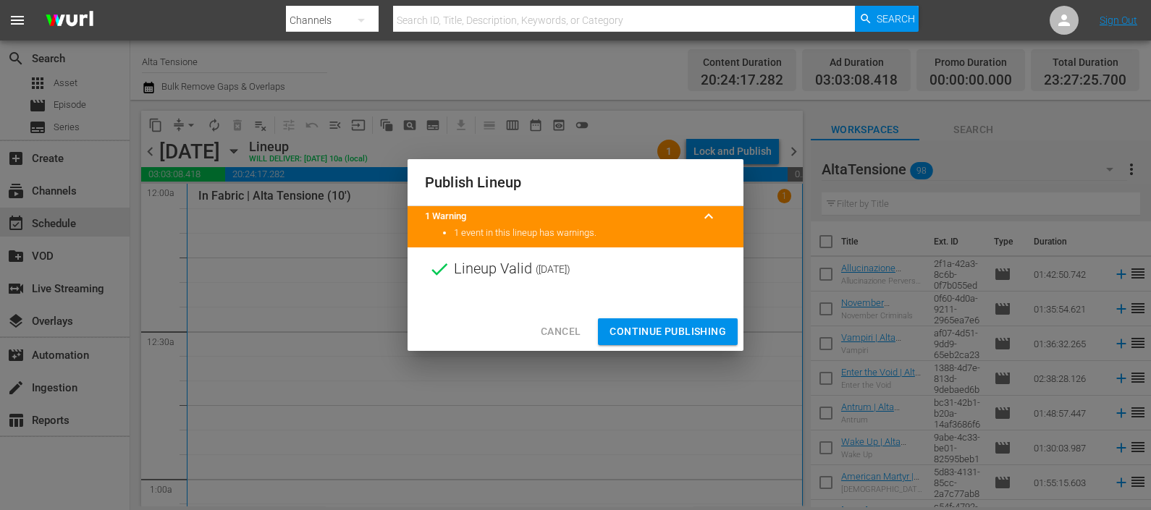
click at [648, 333] on span "Continue Publishing" at bounding box center [667, 332] width 117 height 18
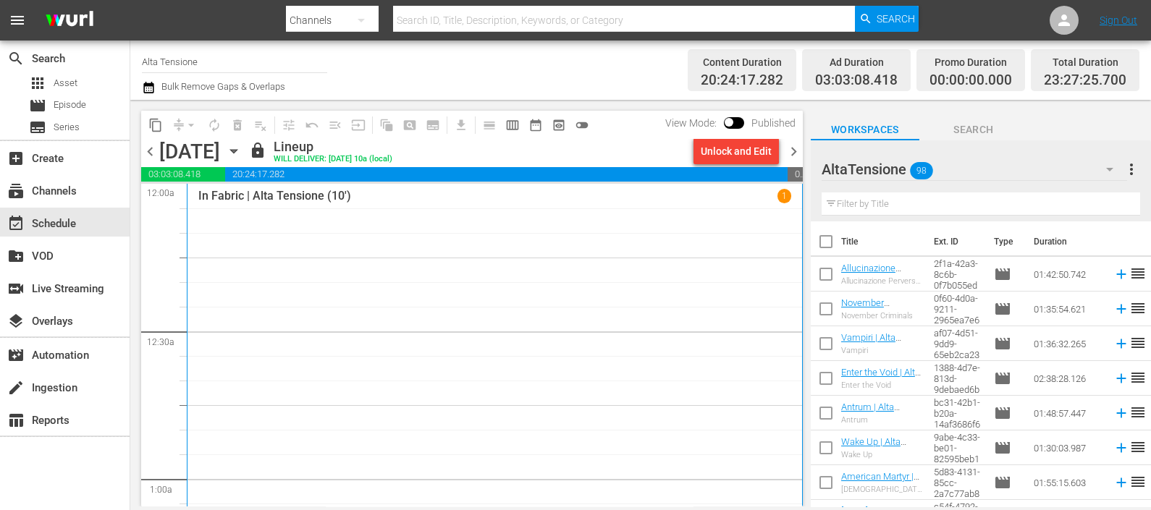
scroll to position [452, 0]
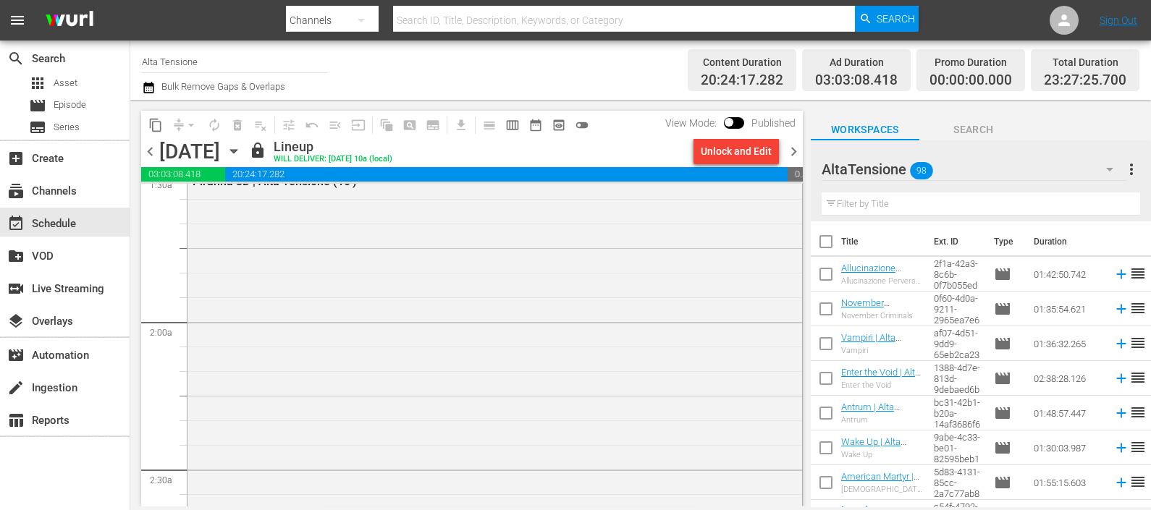
click at [791, 143] on span "chevron_right" at bounding box center [794, 152] width 18 height 18
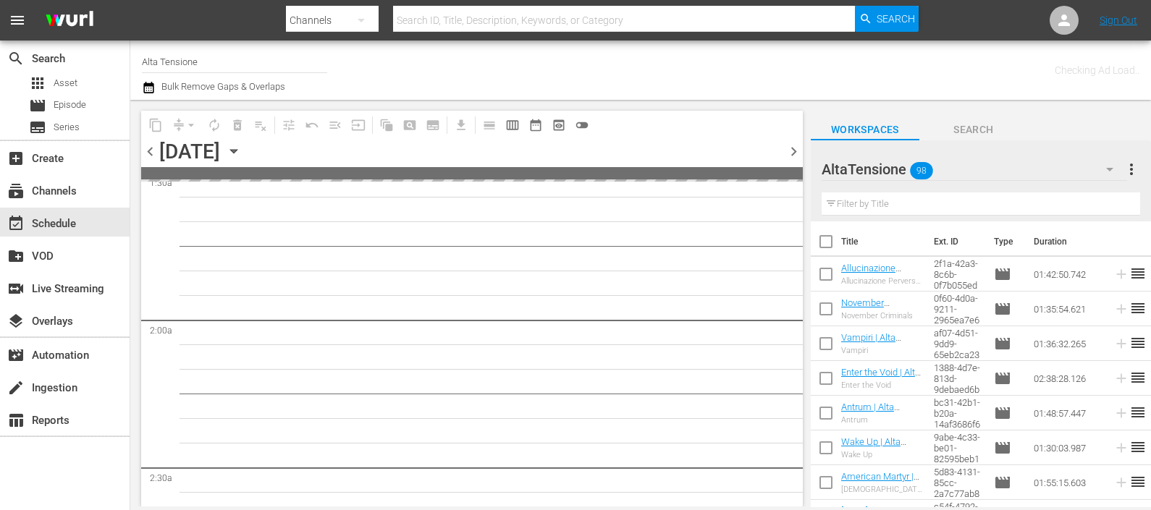
scroll to position [477, 0]
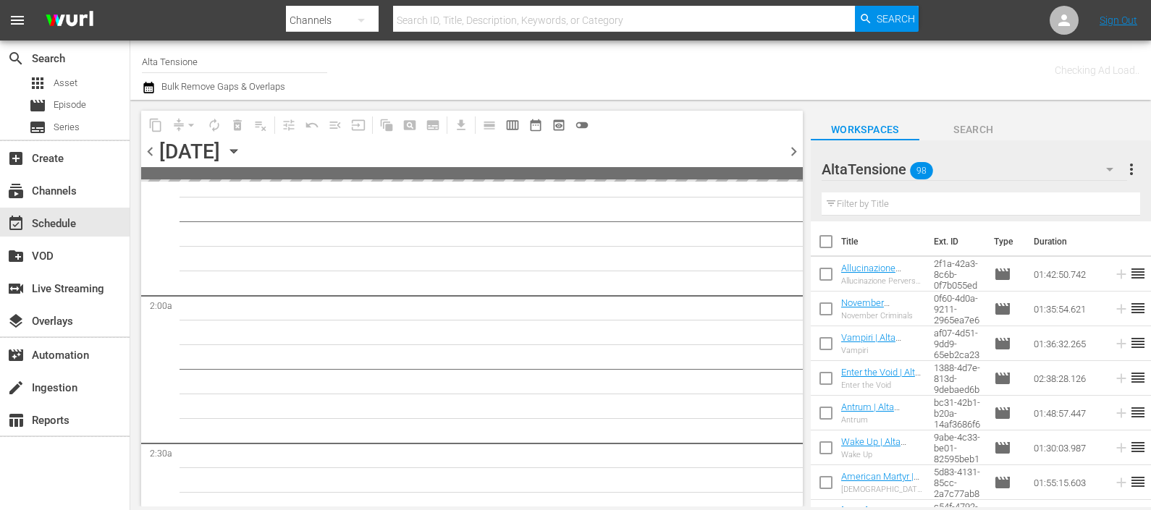
click at [879, 203] on input "text" at bounding box center [980, 204] width 318 height 23
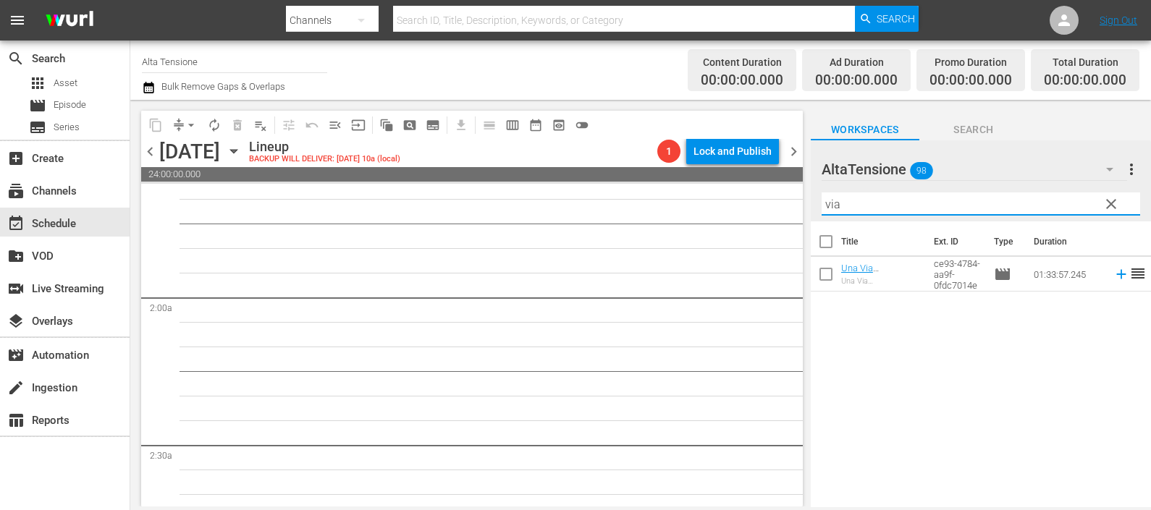
click at [1113, 276] on icon at bounding box center [1121, 274] width 16 height 16
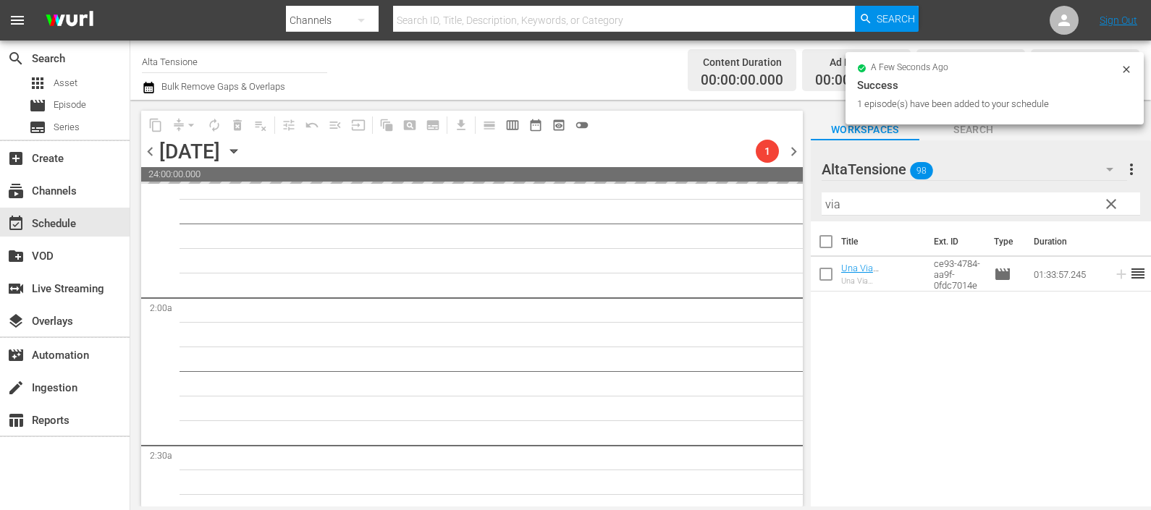
drag, startPoint x: 777, startPoint y: 208, endPoint x: 769, endPoint y: 206, distance: 8.1
click at [771, 208] on div "content_copy compress arrow_drop_down autorenew_outlined delete_forever_outline…" at bounding box center [640, 303] width 1021 height 407
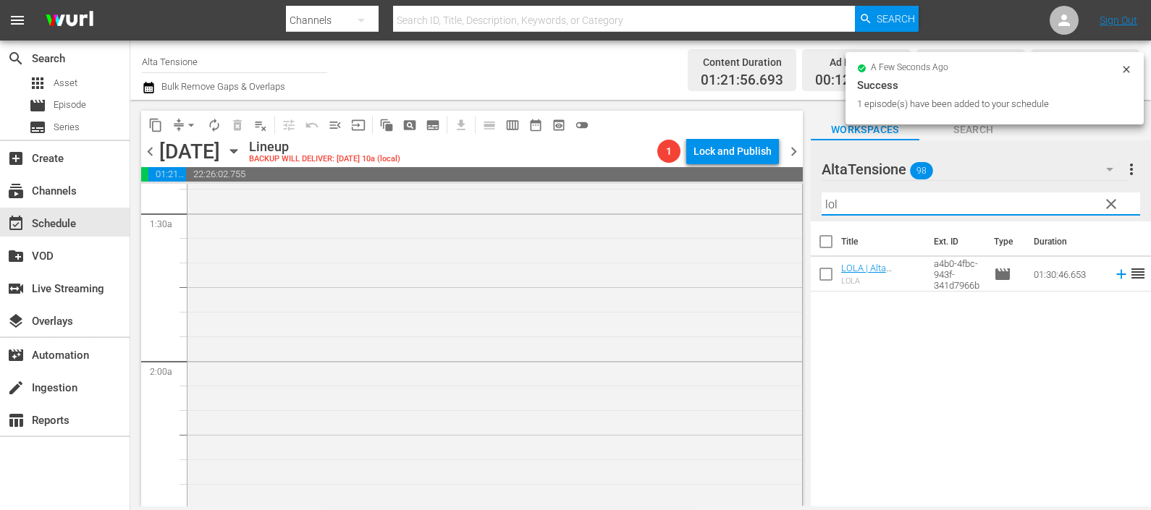
scroll to position [386, 0]
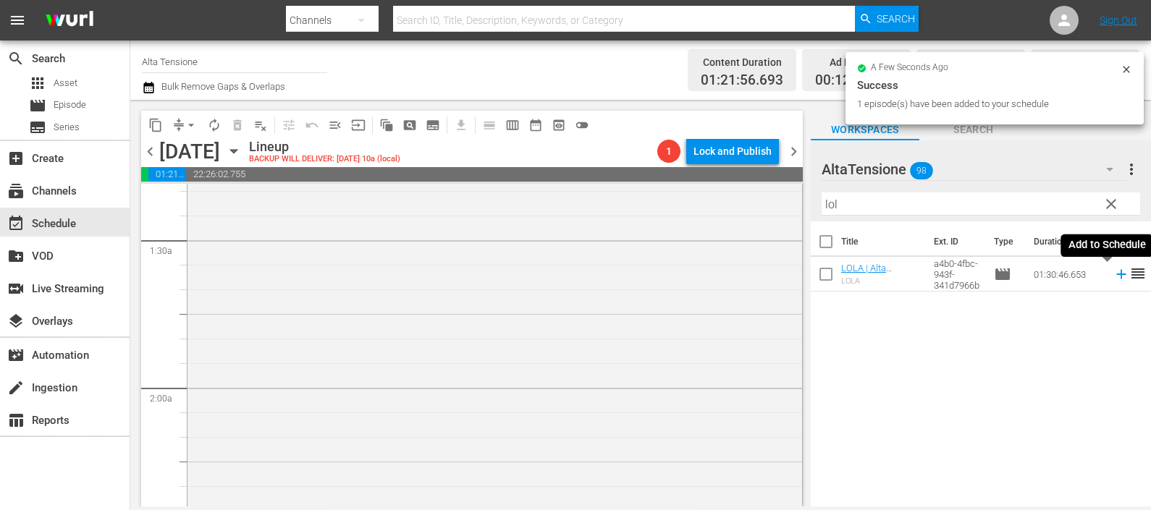
drag, startPoint x: 1109, startPoint y: 276, endPoint x: 977, endPoint y: 237, distance: 137.6
click at [1113, 276] on icon at bounding box center [1121, 274] width 16 height 16
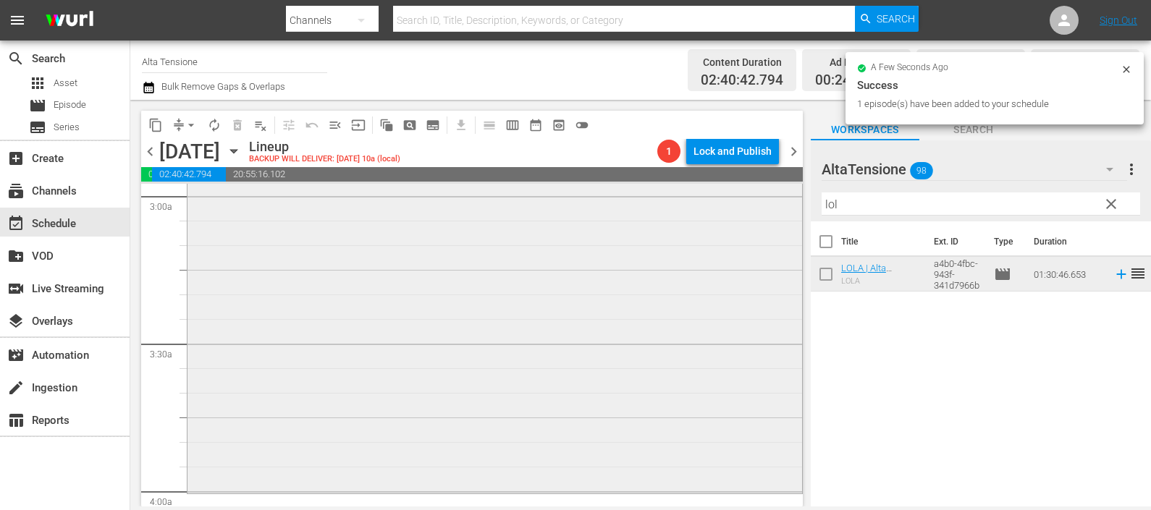
scroll to position [929, 0]
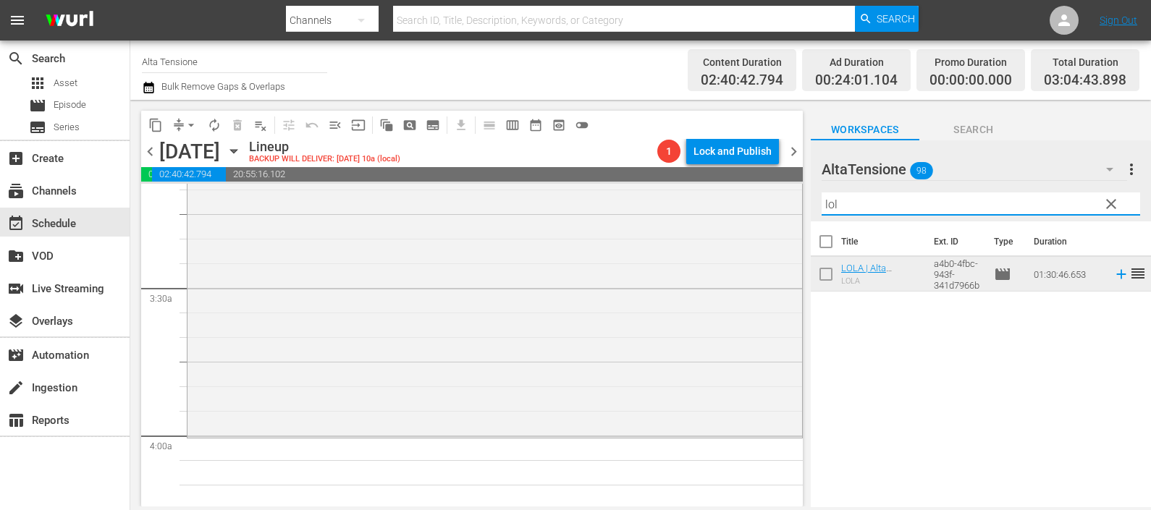
drag, startPoint x: 840, startPoint y: 206, endPoint x: 753, endPoint y: 176, distance: 92.0
click at [767, 198] on div "content_copy compress arrow_drop_down autorenew_outlined delete_forever_outline…" at bounding box center [640, 303] width 1021 height 407
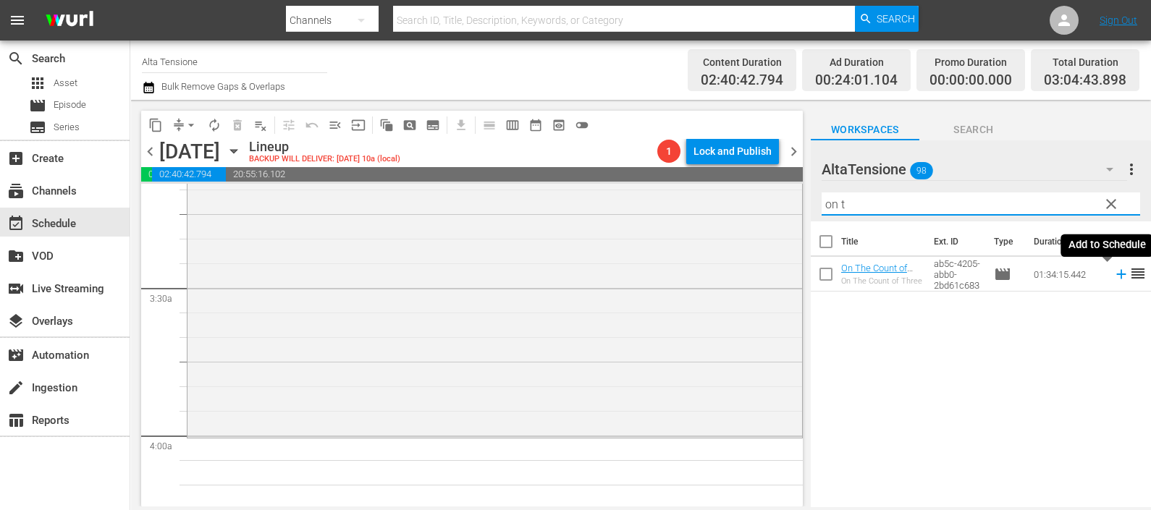
click at [1113, 279] on icon at bounding box center [1121, 274] width 16 height 16
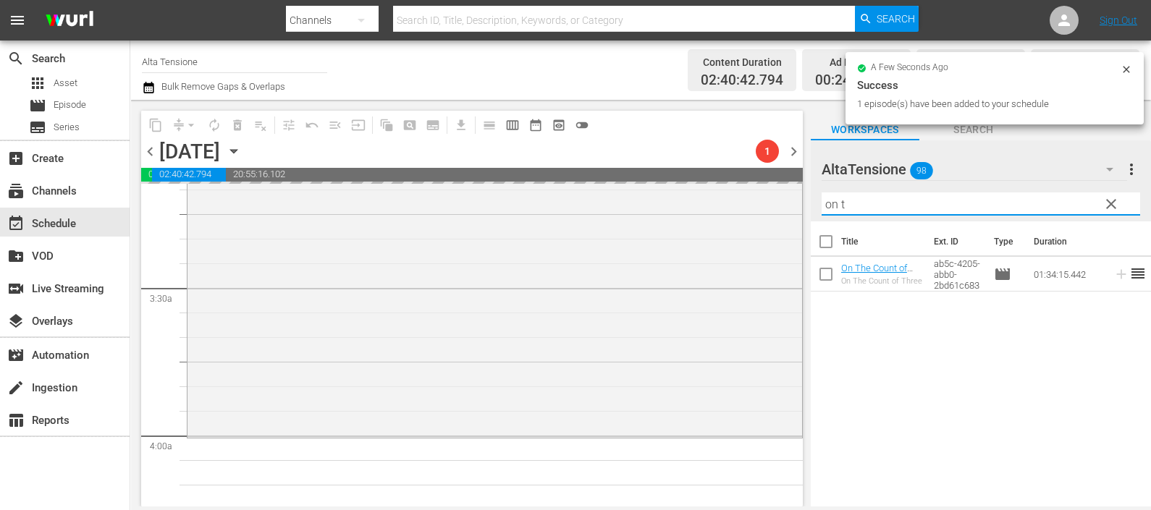
drag, startPoint x: 832, startPoint y: 203, endPoint x: 809, endPoint y: 197, distance: 23.9
click at [809, 197] on div "content_copy compress arrow_drop_down autorenew_outlined delete_forever_outline…" at bounding box center [640, 303] width 1021 height 407
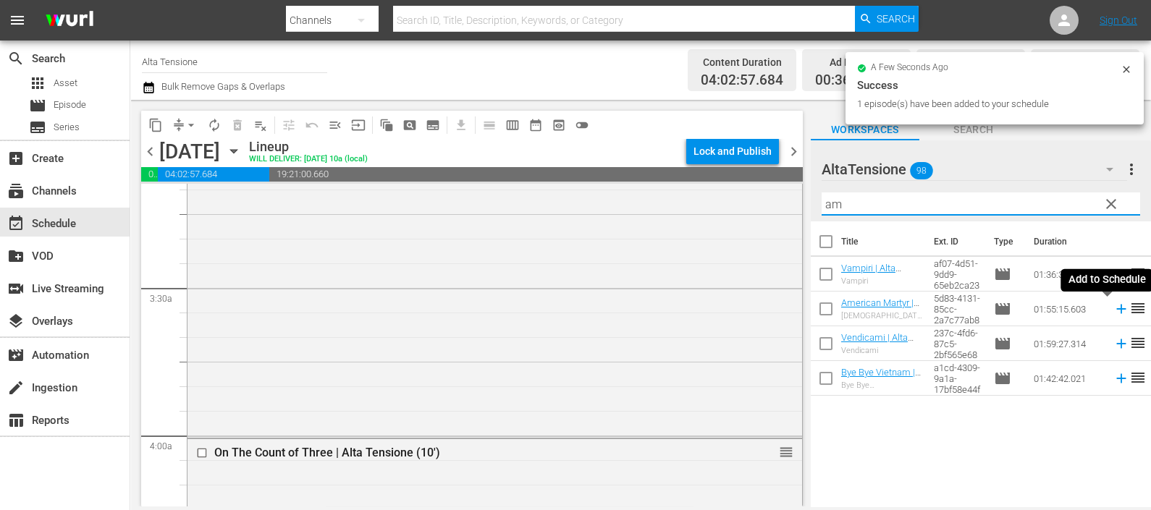
click at [1116, 310] on icon at bounding box center [1120, 309] width 9 height 9
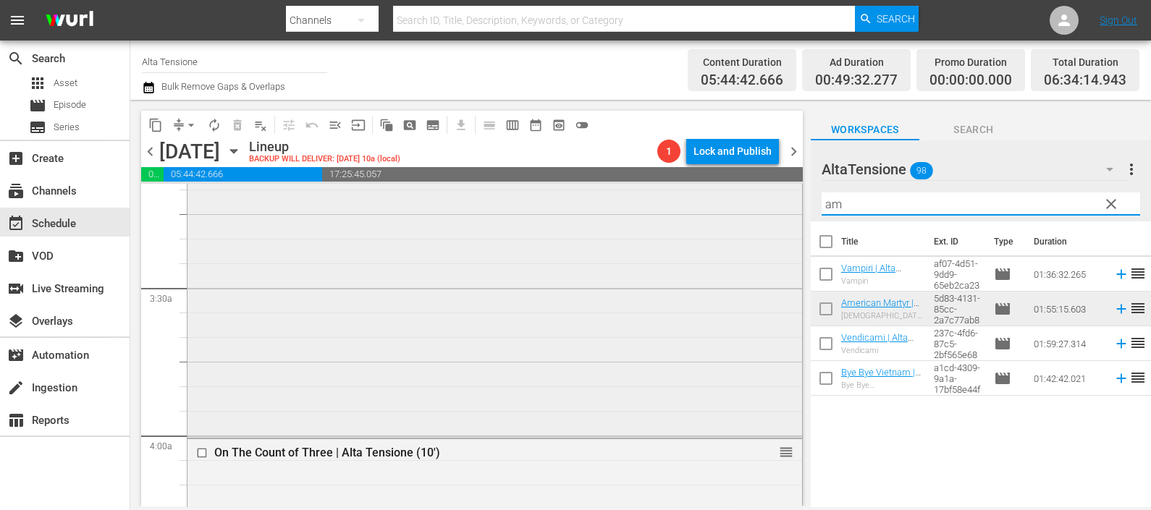
drag, startPoint x: 858, startPoint y: 210, endPoint x: 787, endPoint y: 187, distance: 74.6
click at [791, 208] on div "content_copy compress arrow_drop_down autorenew_outlined delete_forever_outline…" at bounding box center [640, 303] width 1021 height 407
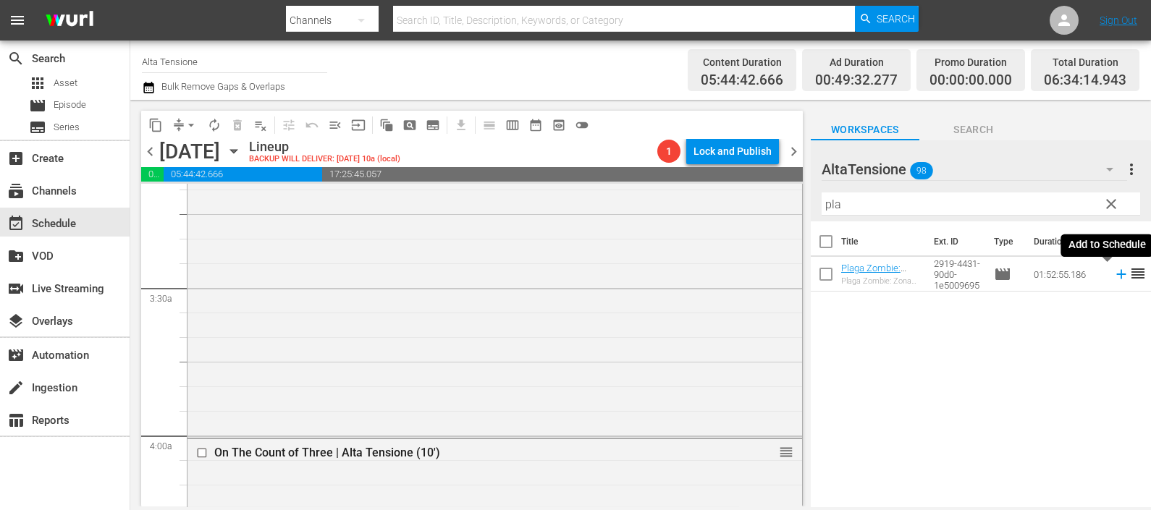
drag, startPoint x: 1110, startPoint y: 280, endPoint x: 951, endPoint y: 211, distance: 173.1
click at [1113, 281] on icon at bounding box center [1121, 274] width 16 height 16
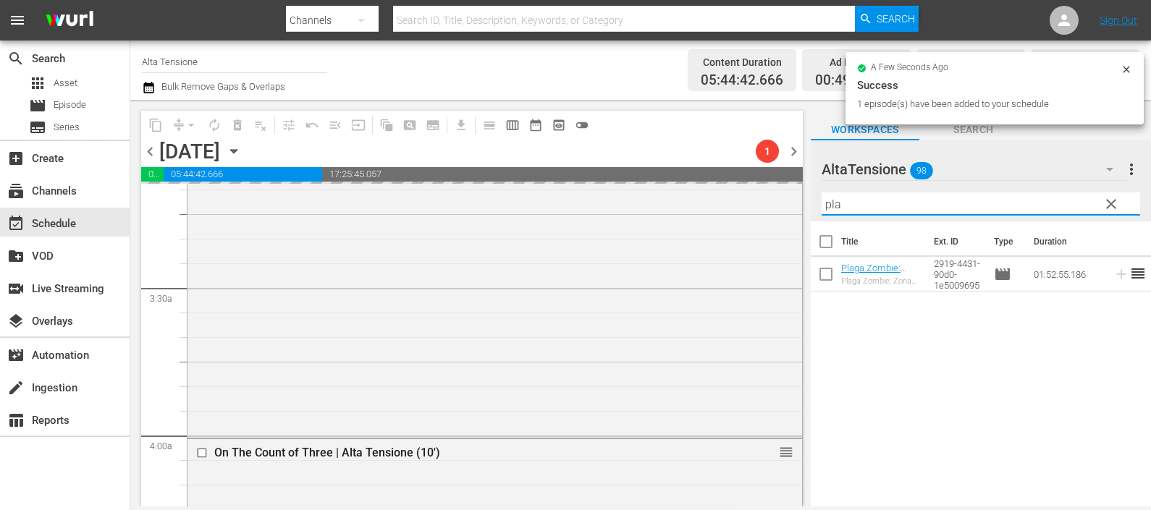
drag, startPoint x: 856, startPoint y: 200, endPoint x: 806, endPoint y: 199, distance: 50.7
click at [806, 198] on div "content_copy compress arrow_drop_down autorenew_outlined delete_forever_outline…" at bounding box center [640, 303] width 1021 height 407
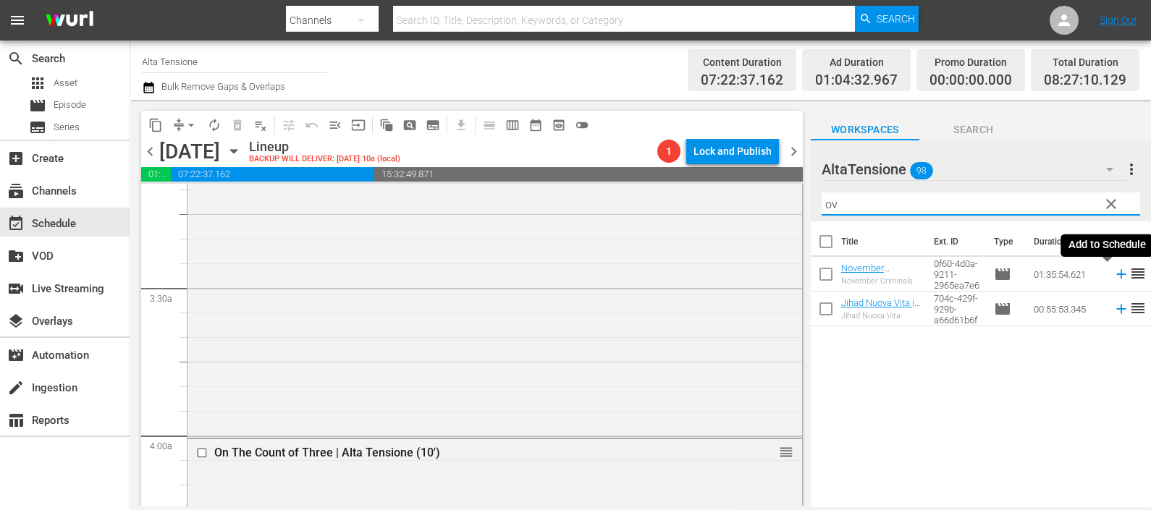
click at [1113, 271] on icon at bounding box center [1121, 274] width 16 height 16
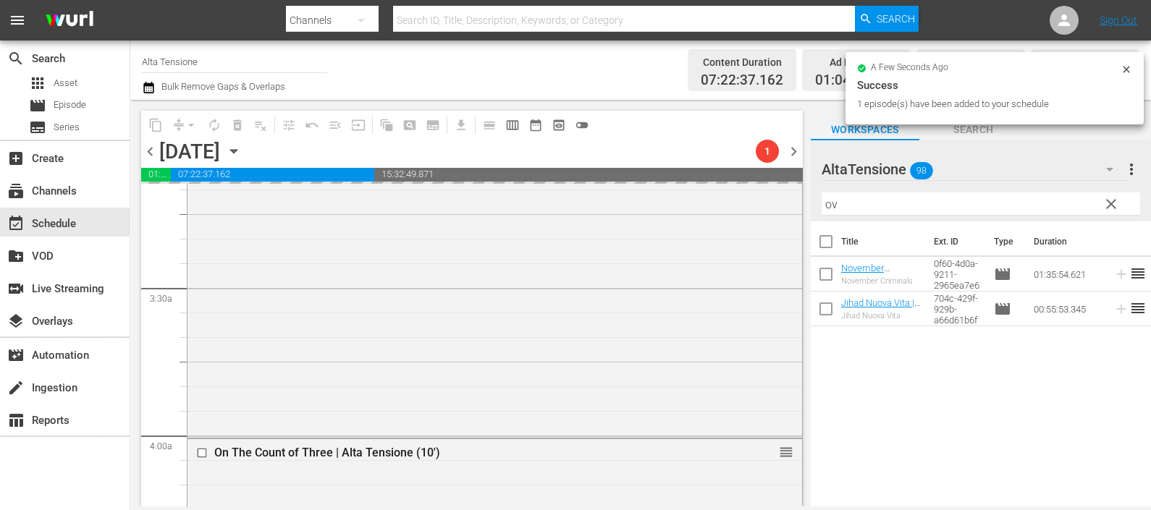
scroll to position [1653, 0]
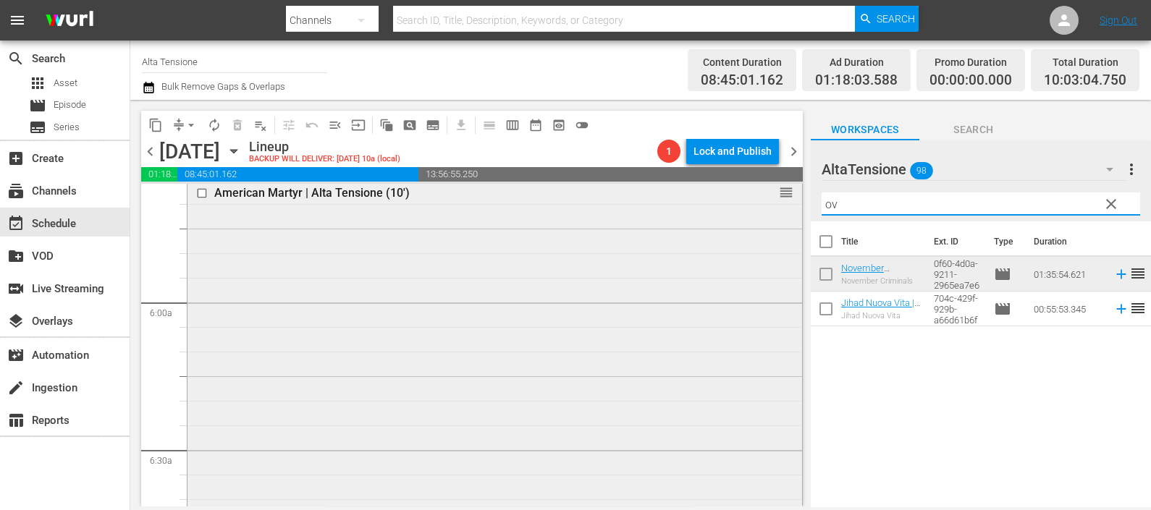
drag, startPoint x: 863, startPoint y: 203, endPoint x: 766, endPoint y: 206, distance: 97.8
click at [767, 206] on div "content_copy compress arrow_drop_down autorenew_outlined delete_forever_outline…" at bounding box center [640, 303] width 1021 height 407
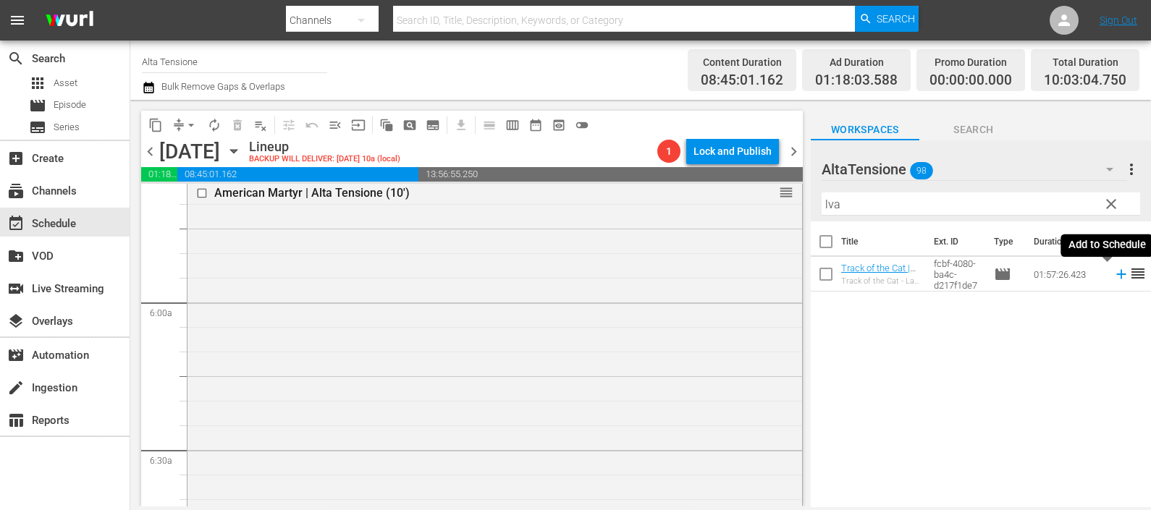
click at [1113, 271] on icon at bounding box center [1121, 274] width 16 height 16
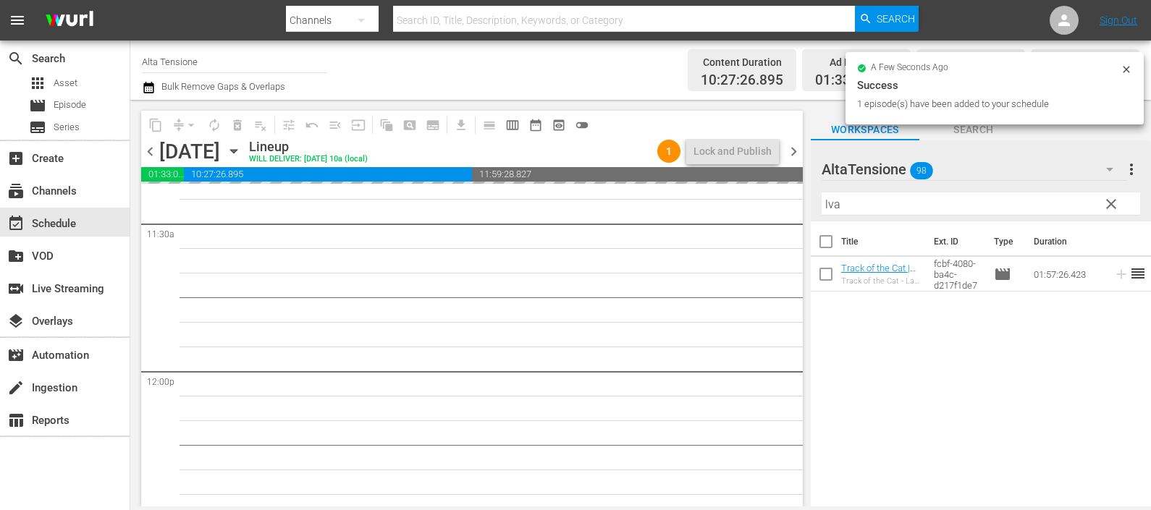
scroll to position [3372, 0]
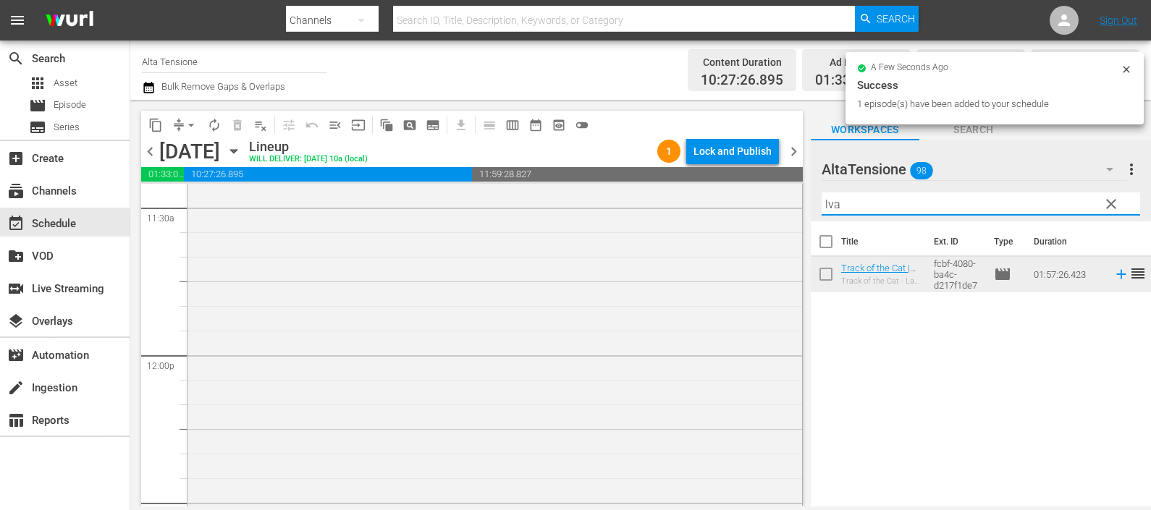
drag, startPoint x: 879, startPoint y: 199, endPoint x: 798, endPoint y: 200, distance: 81.8
click at [798, 200] on div "content_copy compress arrow_drop_down autorenew_outlined delete_forever_outline…" at bounding box center [640, 303] width 1021 height 407
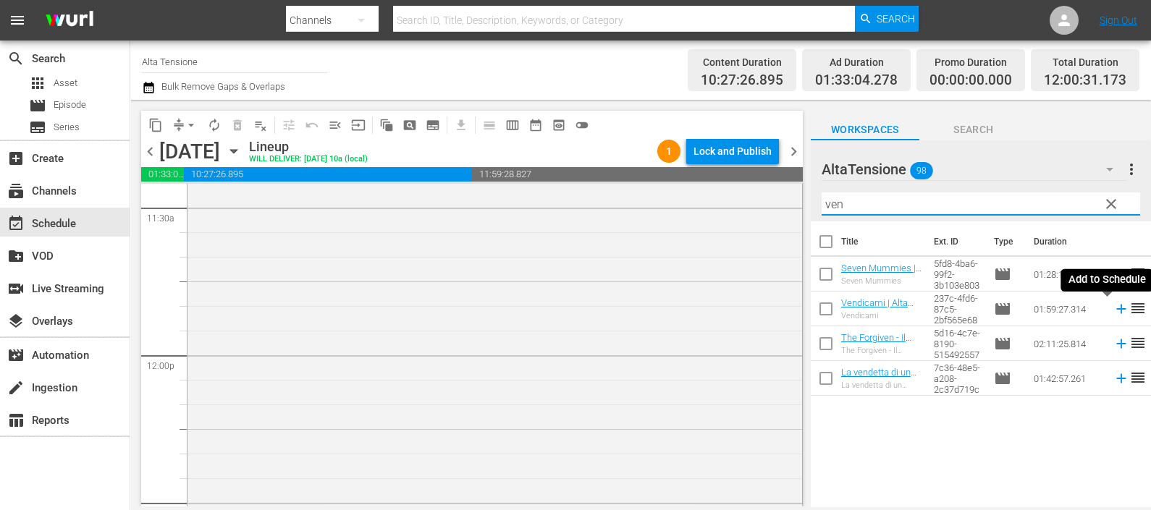
click at [1116, 308] on icon at bounding box center [1120, 309] width 9 height 9
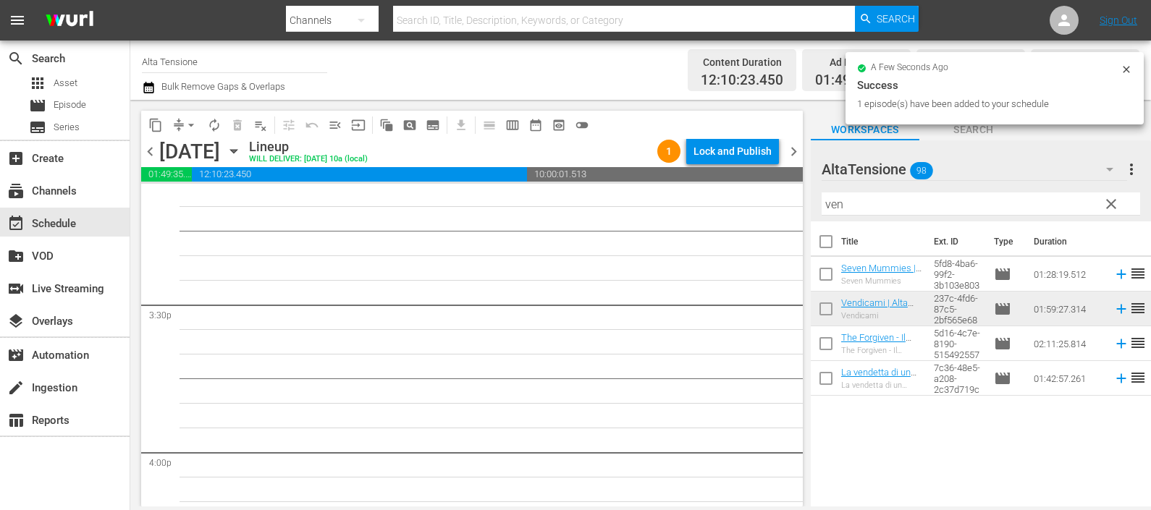
scroll to position [4458, 0]
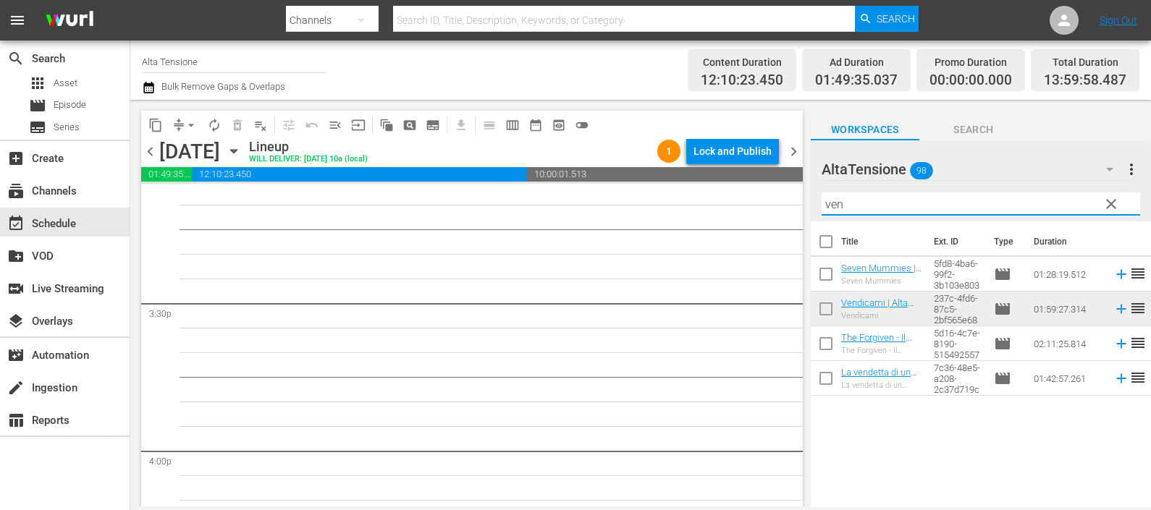
drag, startPoint x: 854, startPoint y: 202, endPoint x: 745, endPoint y: 193, distance: 108.9
click at [745, 193] on div "content_copy compress arrow_drop_down autorenew_outlined delete_forever_outline…" at bounding box center [640, 303] width 1021 height 407
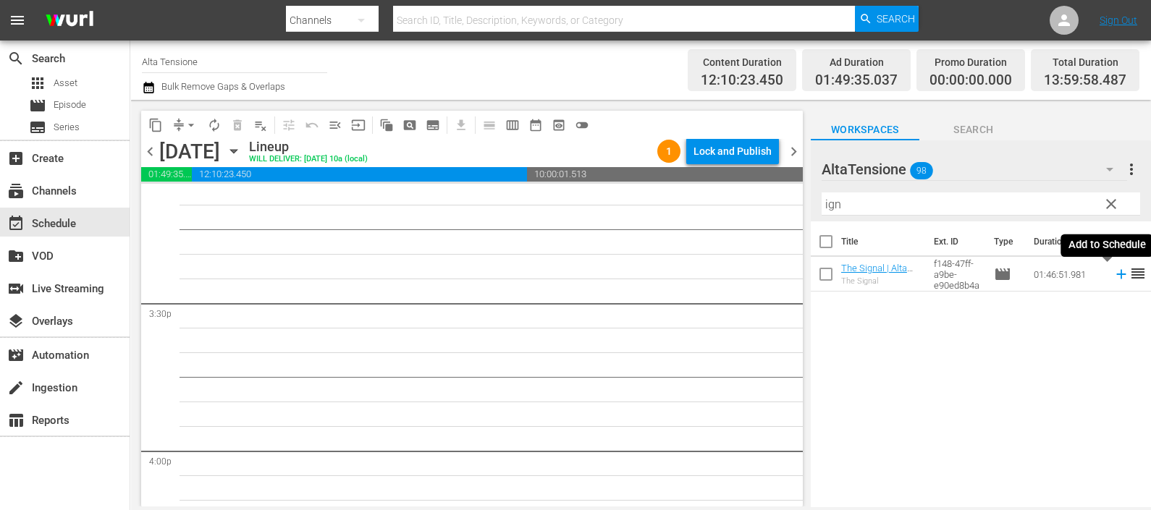
click at [1116, 274] on icon at bounding box center [1120, 274] width 9 height 9
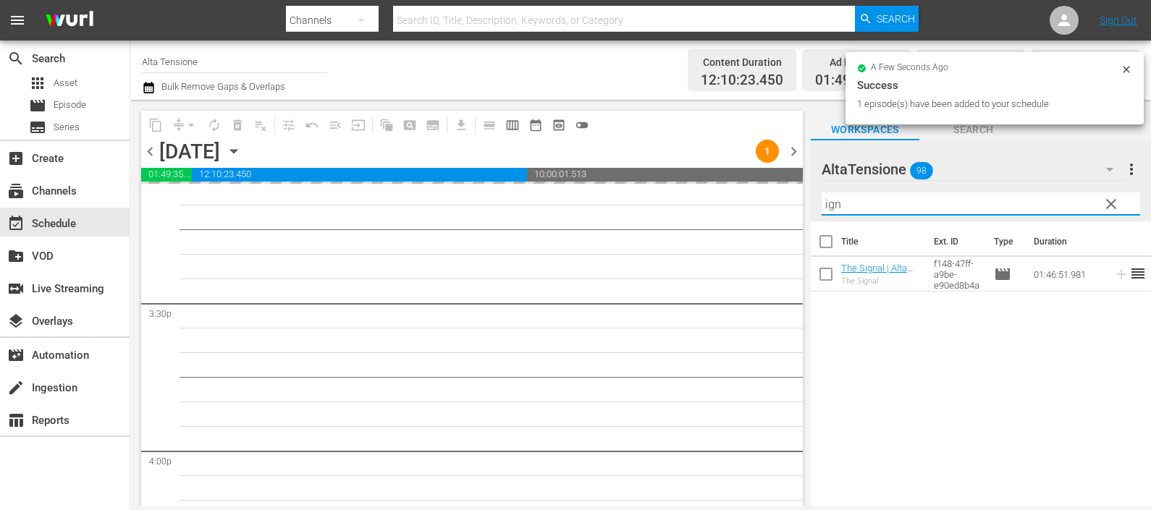
drag, startPoint x: 792, startPoint y: 206, endPoint x: 783, endPoint y: 203, distance: 9.0
click at [783, 203] on div "content_copy compress arrow_drop_down autorenew_outlined delete_forever_outline…" at bounding box center [640, 303] width 1021 height 407
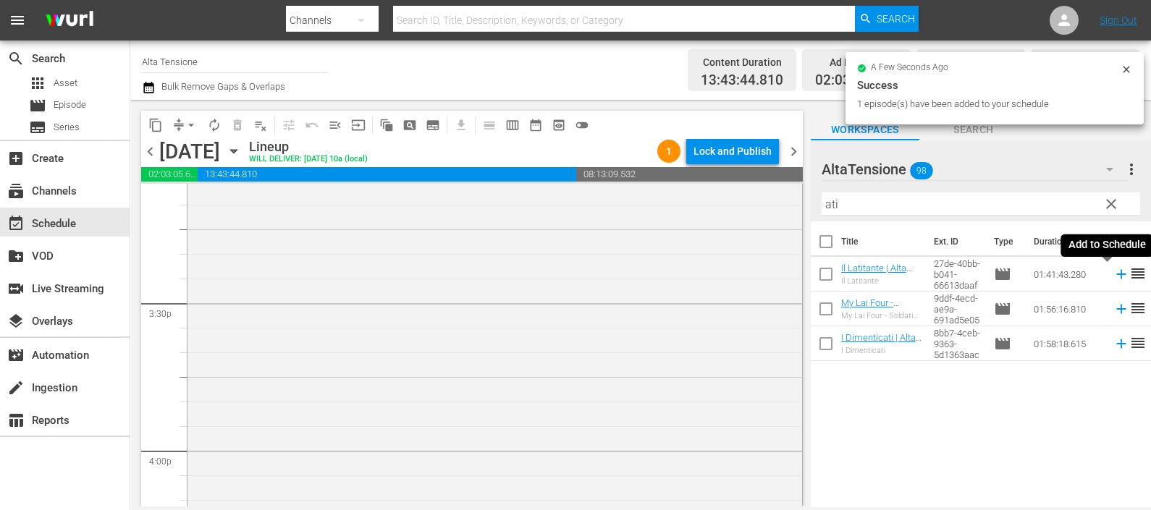
click at [1116, 273] on icon at bounding box center [1120, 274] width 9 height 9
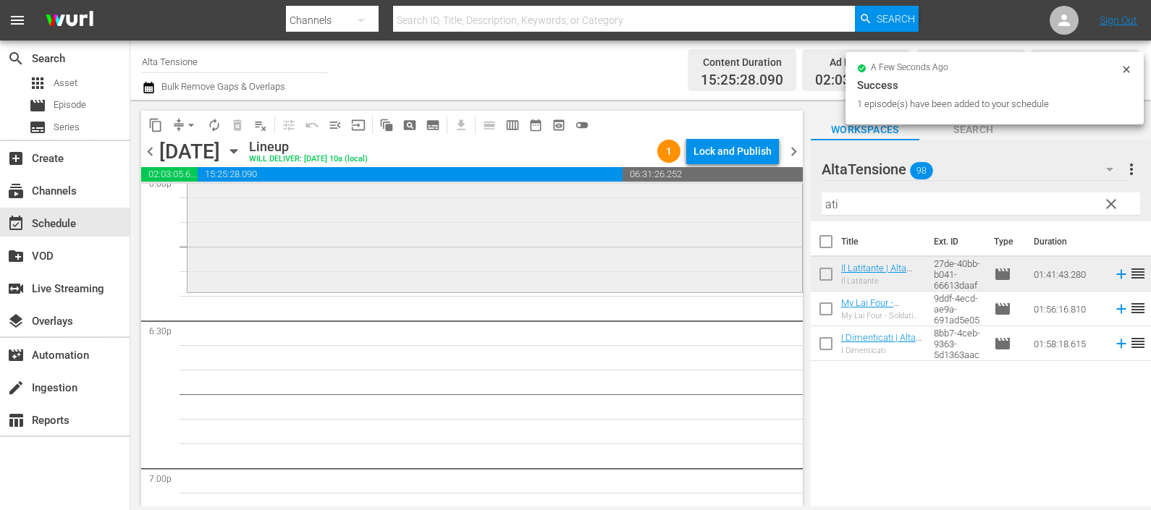
scroll to position [5543, 0]
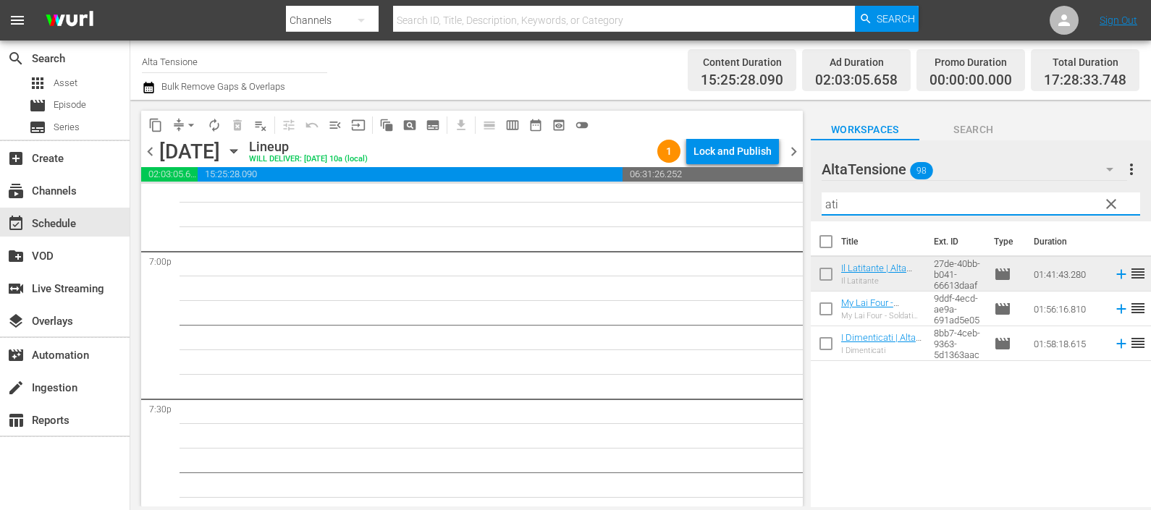
drag, startPoint x: 855, startPoint y: 199, endPoint x: 748, endPoint y: 202, distance: 106.4
click at [748, 202] on div "content_copy compress arrow_drop_down autorenew_outlined delete_forever_outline…" at bounding box center [640, 303] width 1021 height 407
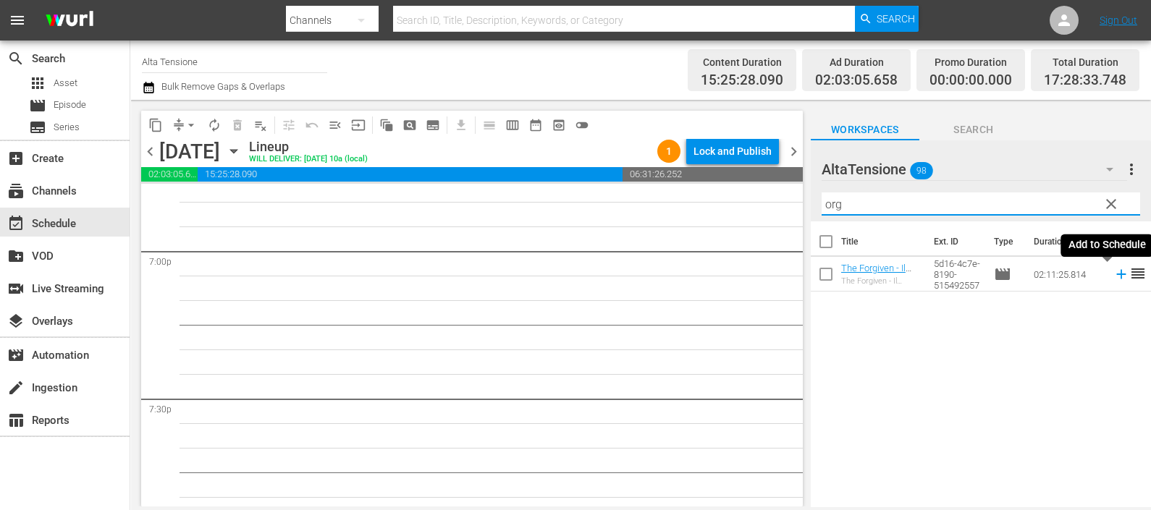
click at [1116, 275] on icon at bounding box center [1120, 274] width 9 height 9
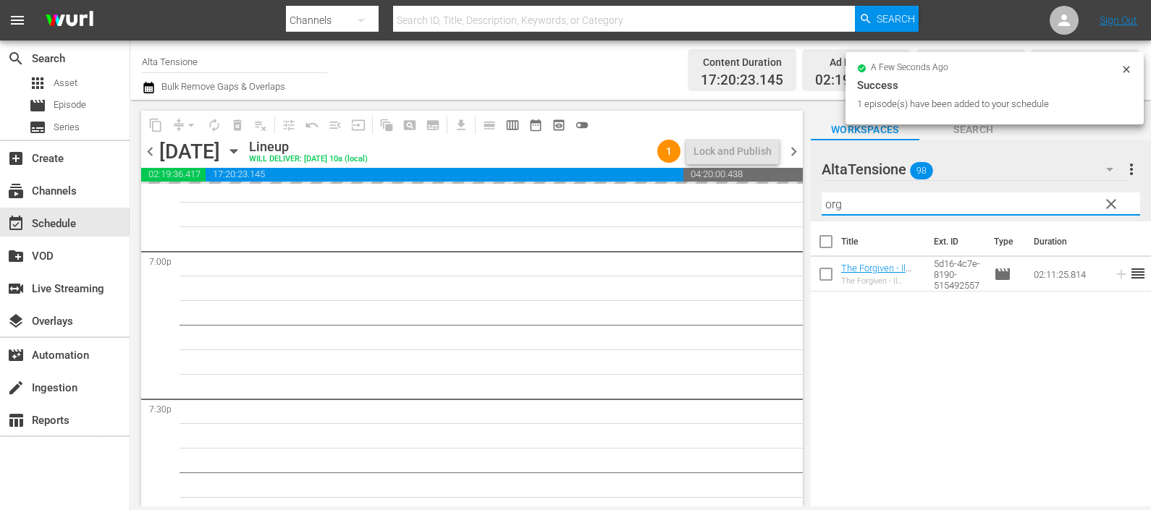
drag, startPoint x: 843, startPoint y: 198, endPoint x: 796, endPoint y: 195, distance: 47.1
click at [796, 195] on div "content_copy compress arrow_drop_down autorenew_outlined delete_forever_outline…" at bounding box center [640, 303] width 1021 height 407
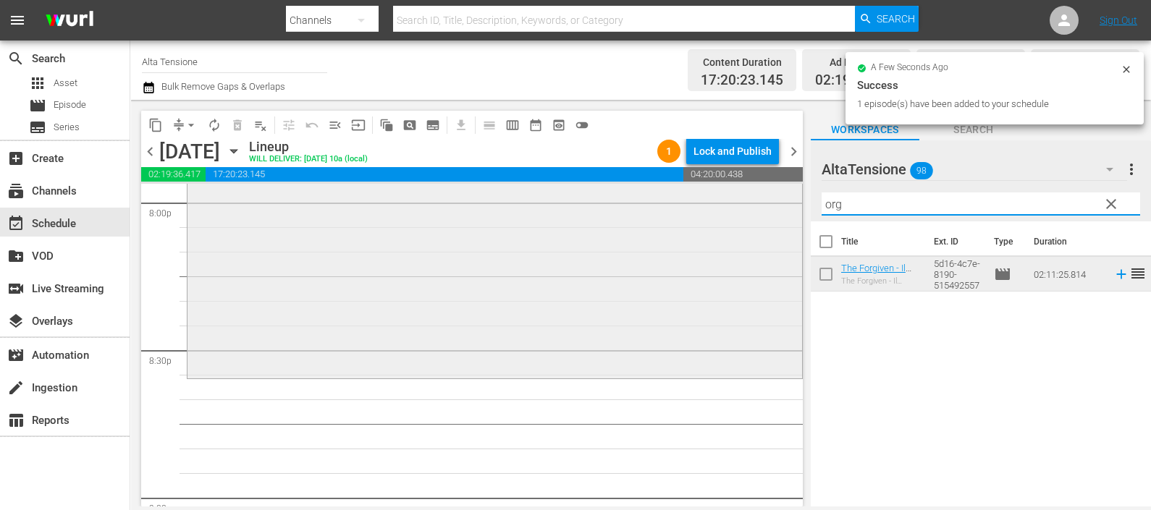
scroll to position [5905, 0]
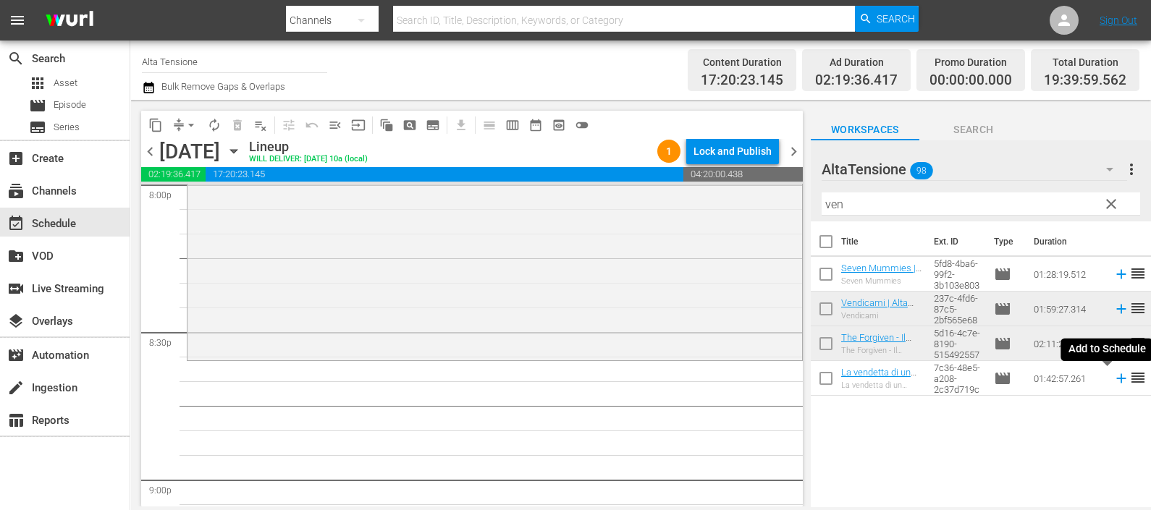
click at [1113, 384] on icon at bounding box center [1121, 379] width 16 height 16
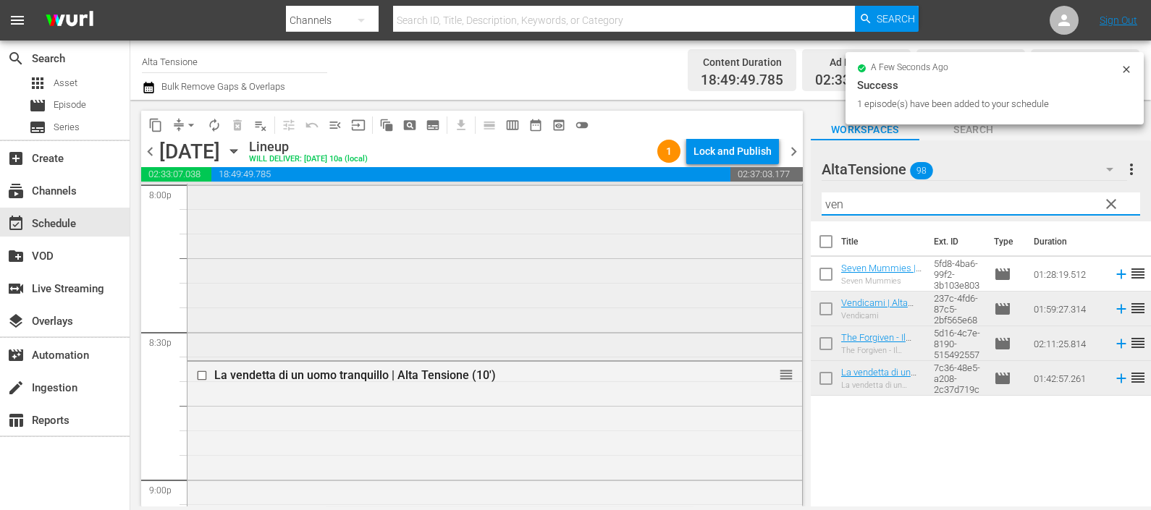
drag, startPoint x: 924, startPoint y: 210, endPoint x: 721, endPoint y: 210, distance: 203.4
click at [721, 210] on div "content_copy compress arrow_drop_down autorenew_outlined delete_forever_outline…" at bounding box center [640, 303] width 1021 height 407
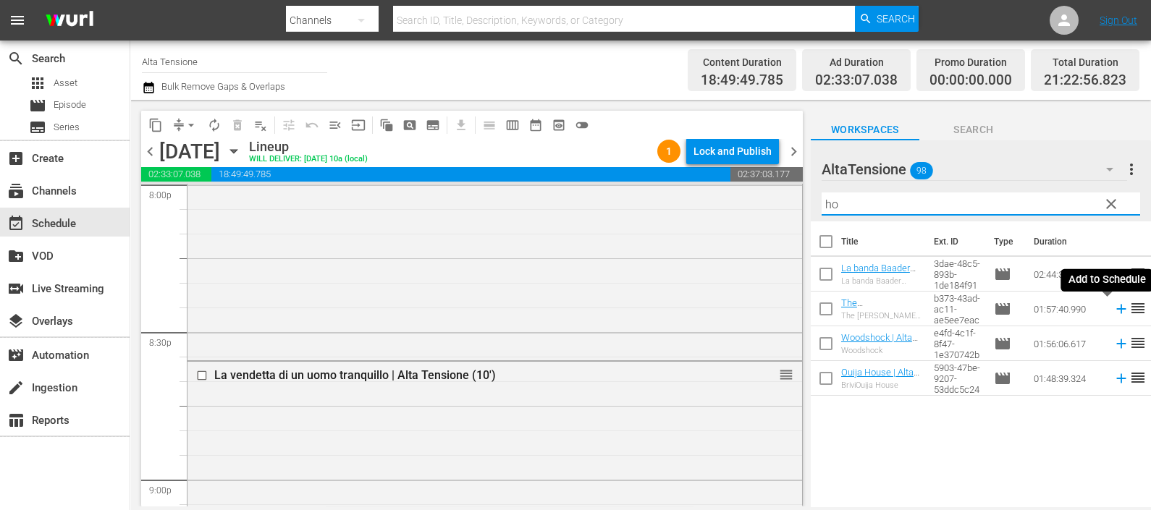
type input "ho"
click at [1113, 304] on icon at bounding box center [1121, 309] width 16 height 16
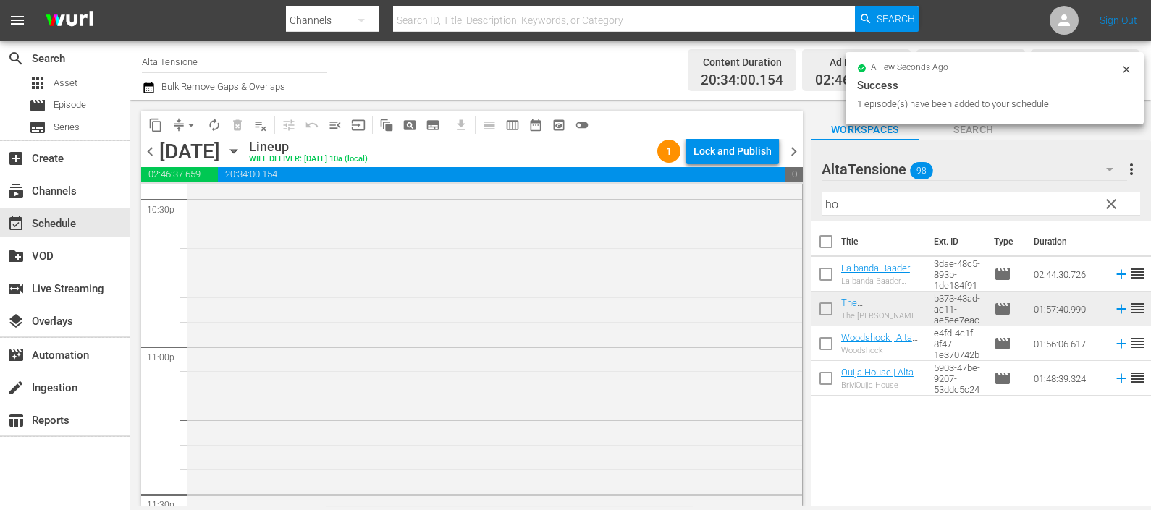
scroll to position [6845, 0]
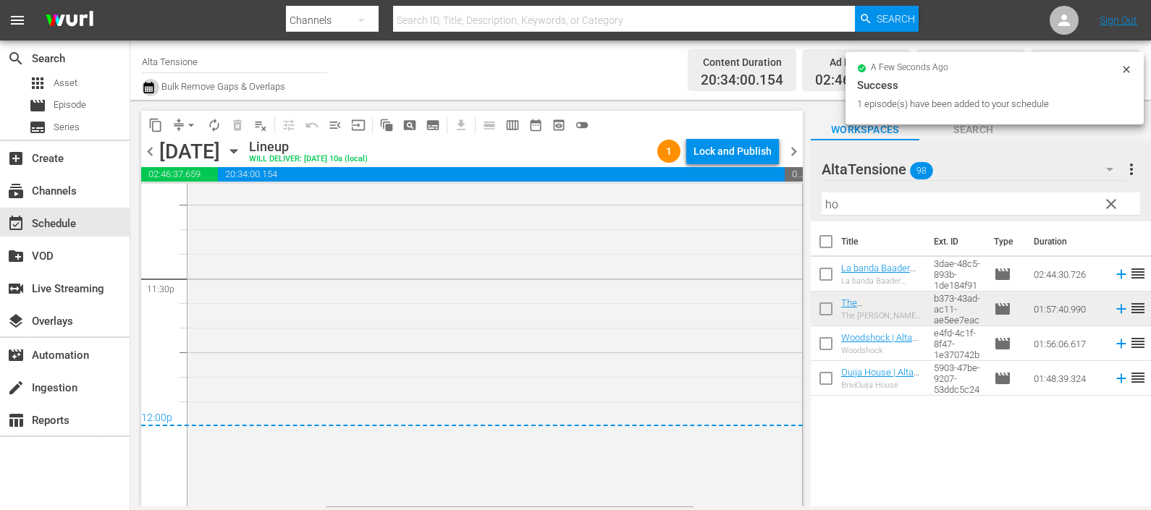
click at [145, 89] on icon "button" at bounding box center [149, 87] width 14 height 17
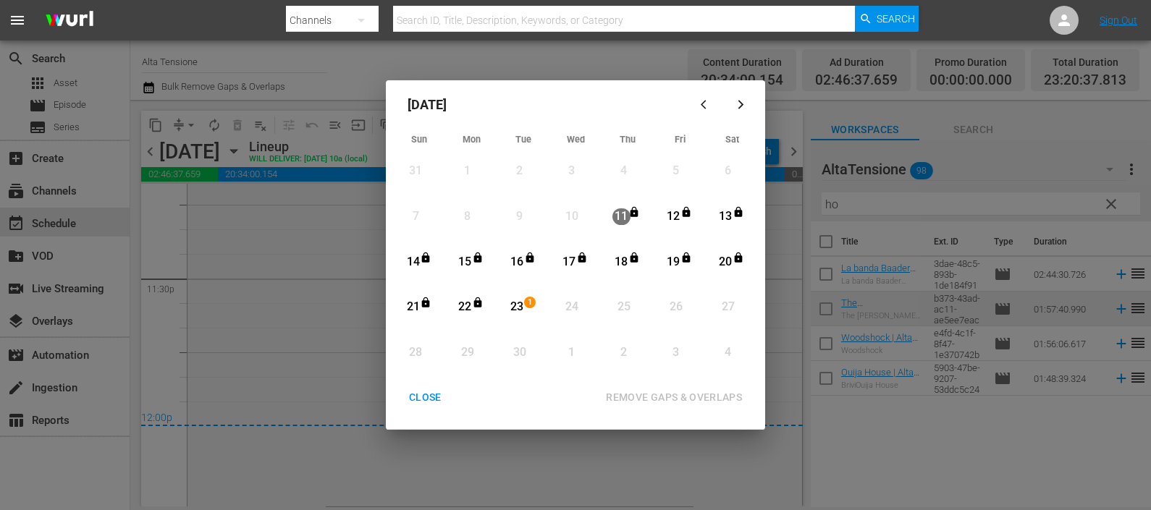
click at [528, 305] on span "1" at bounding box center [530, 303] width 10 height 12
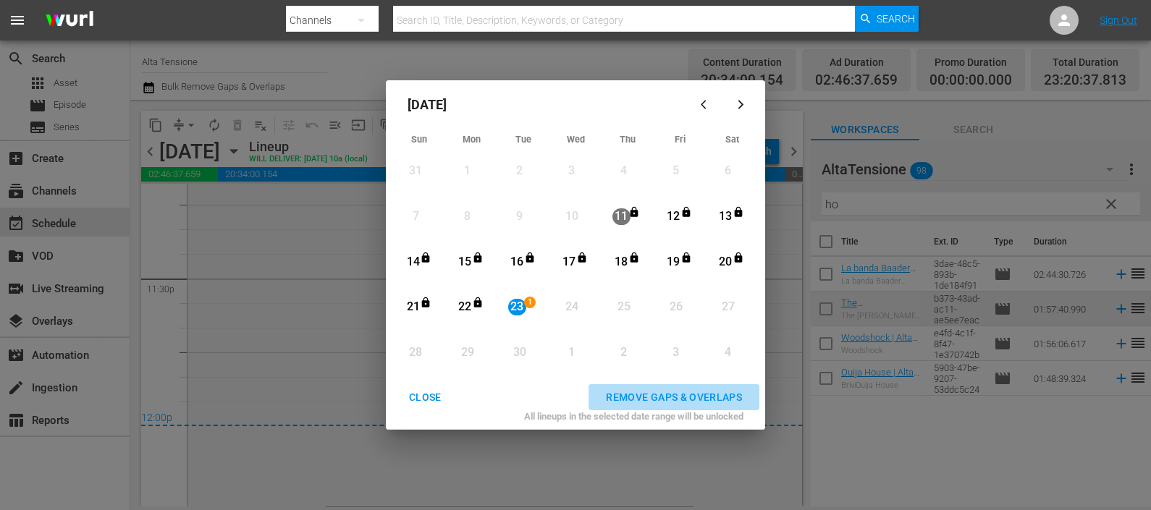
click at [647, 397] on div "REMOVE GAPS & OVERLAPS" at bounding box center [673, 398] width 159 height 18
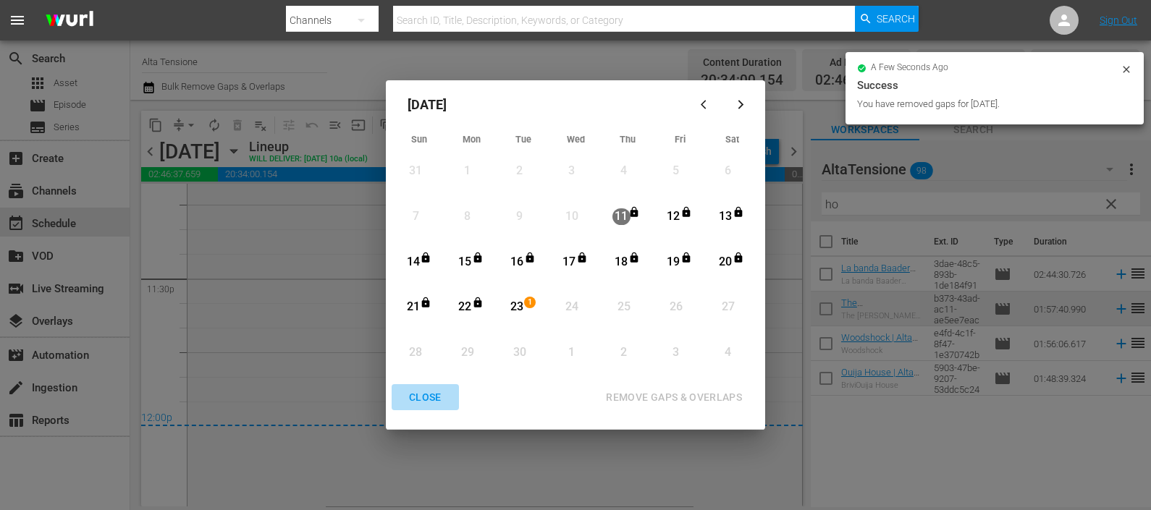
click at [427, 387] on button "CLOSE" at bounding box center [425, 397] width 67 height 27
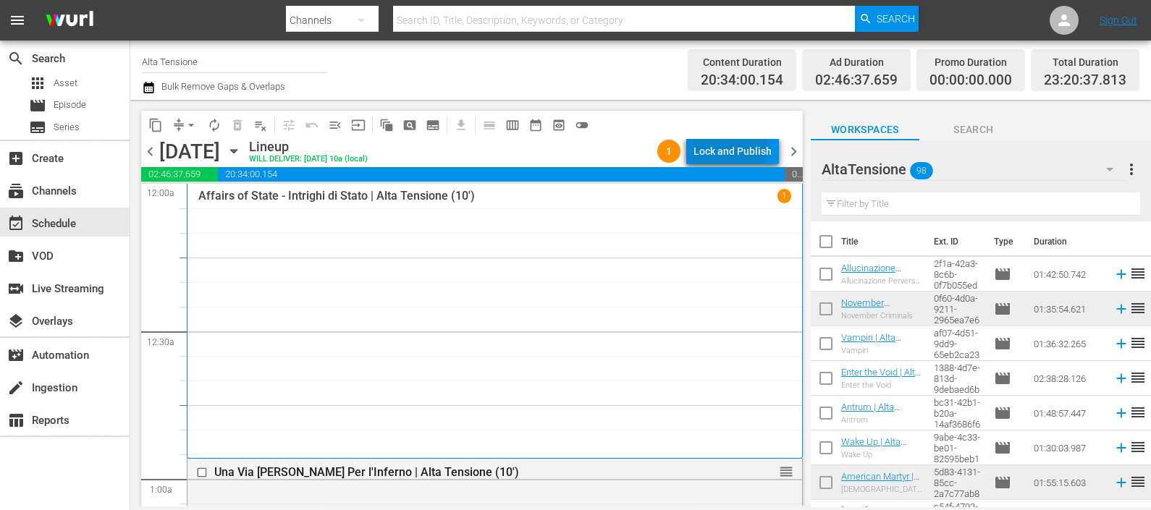
click at [727, 147] on div "Lock and Publish" at bounding box center [732, 151] width 78 height 26
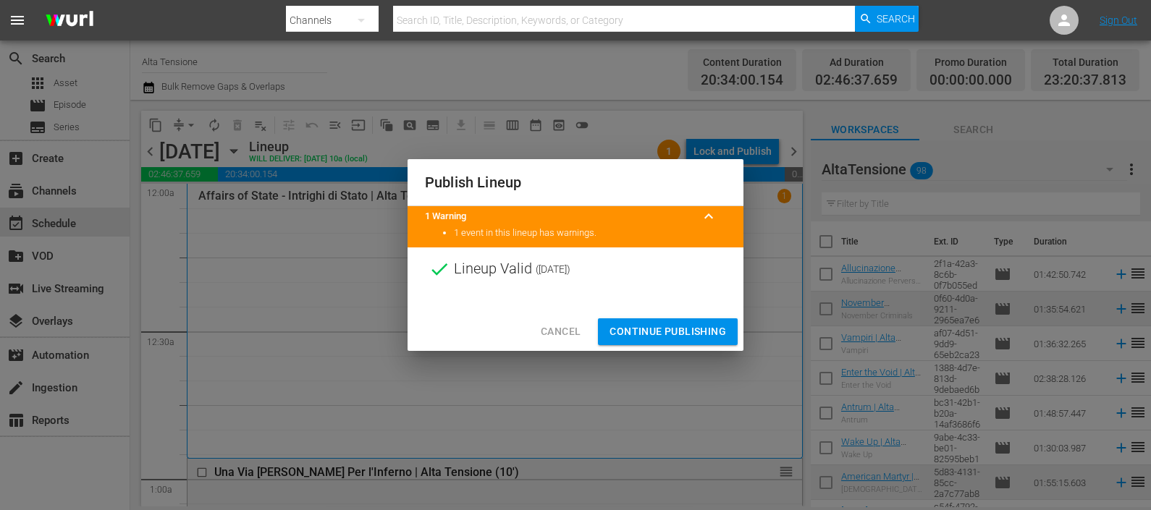
click at [672, 329] on span "Continue Publishing" at bounding box center [667, 332] width 117 height 18
